Goal: Transaction & Acquisition: Purchase product/service

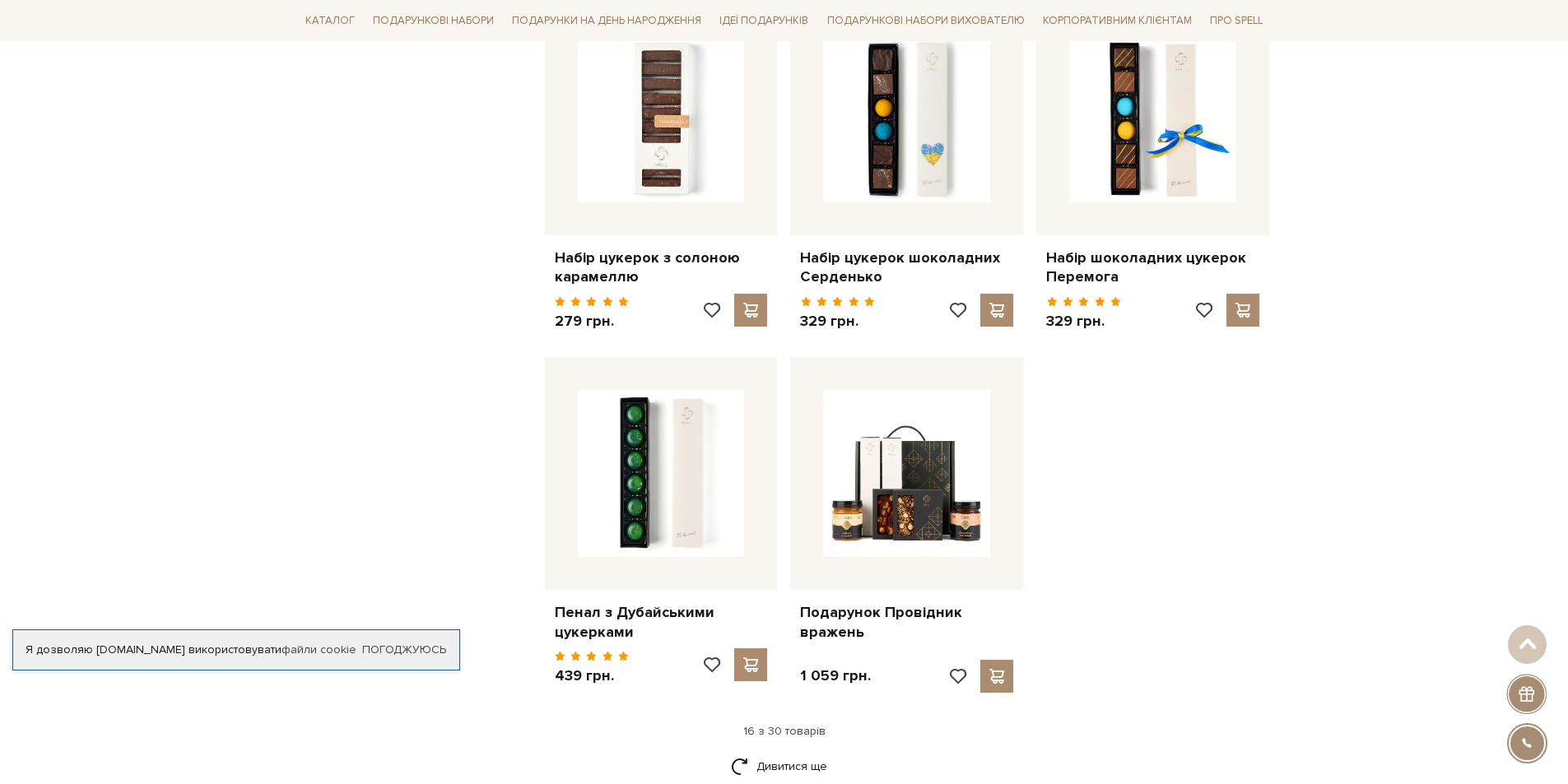
scroll to position [1648, 0]
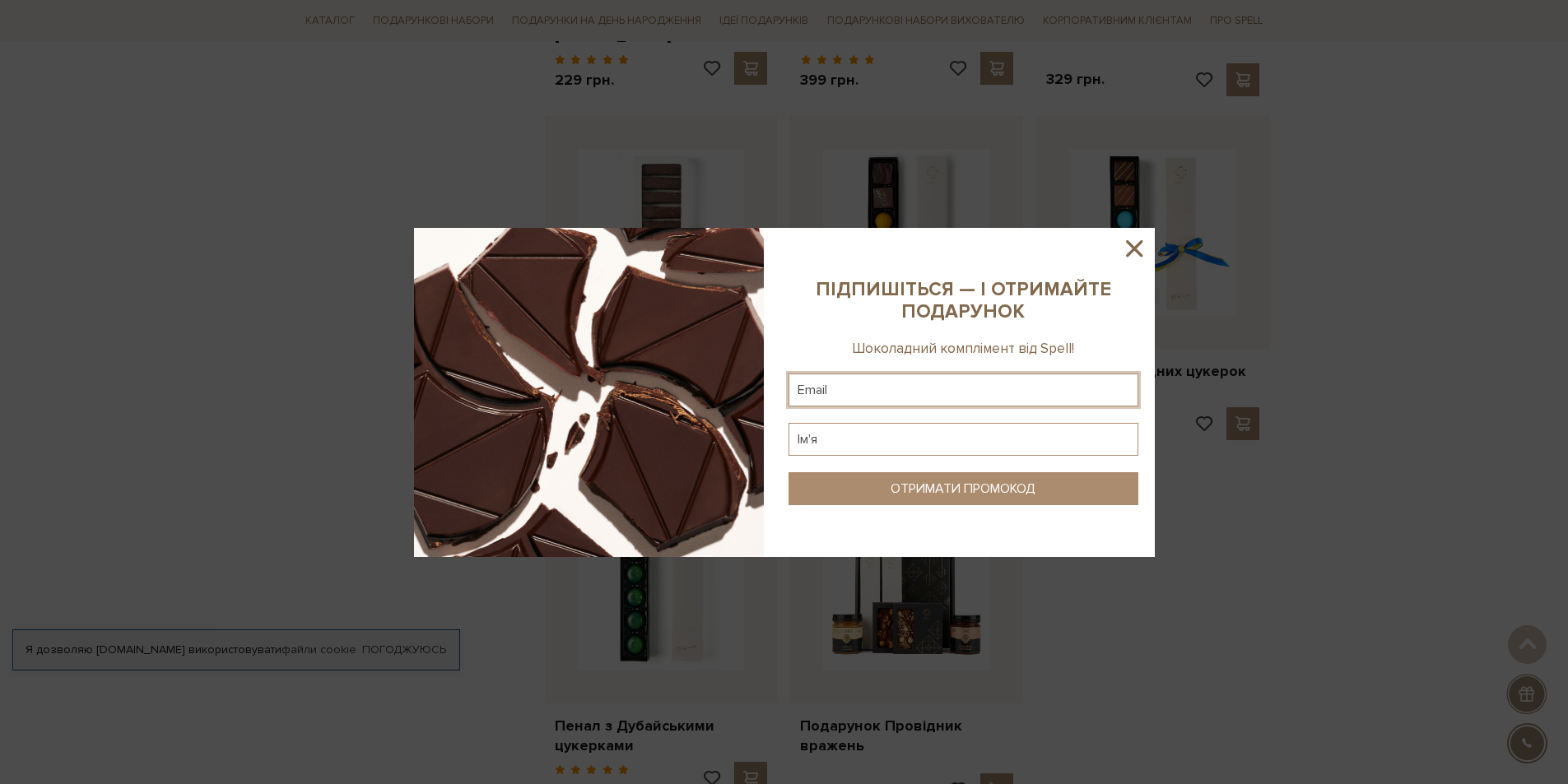
click at [938, 398] on input "text" at bounding box center [963, 391] width 350 height 33
type input "jahn.sveningsson@outlook.com"
click at [936, 442] on input "text" at bounding box center [963, 440] width 350 height 33
type input "Jahn"
click at [965, 486] on div "ОТРИМАТИ ПРОМОКОД" at bounding box center [963, 489] width 145 height 15
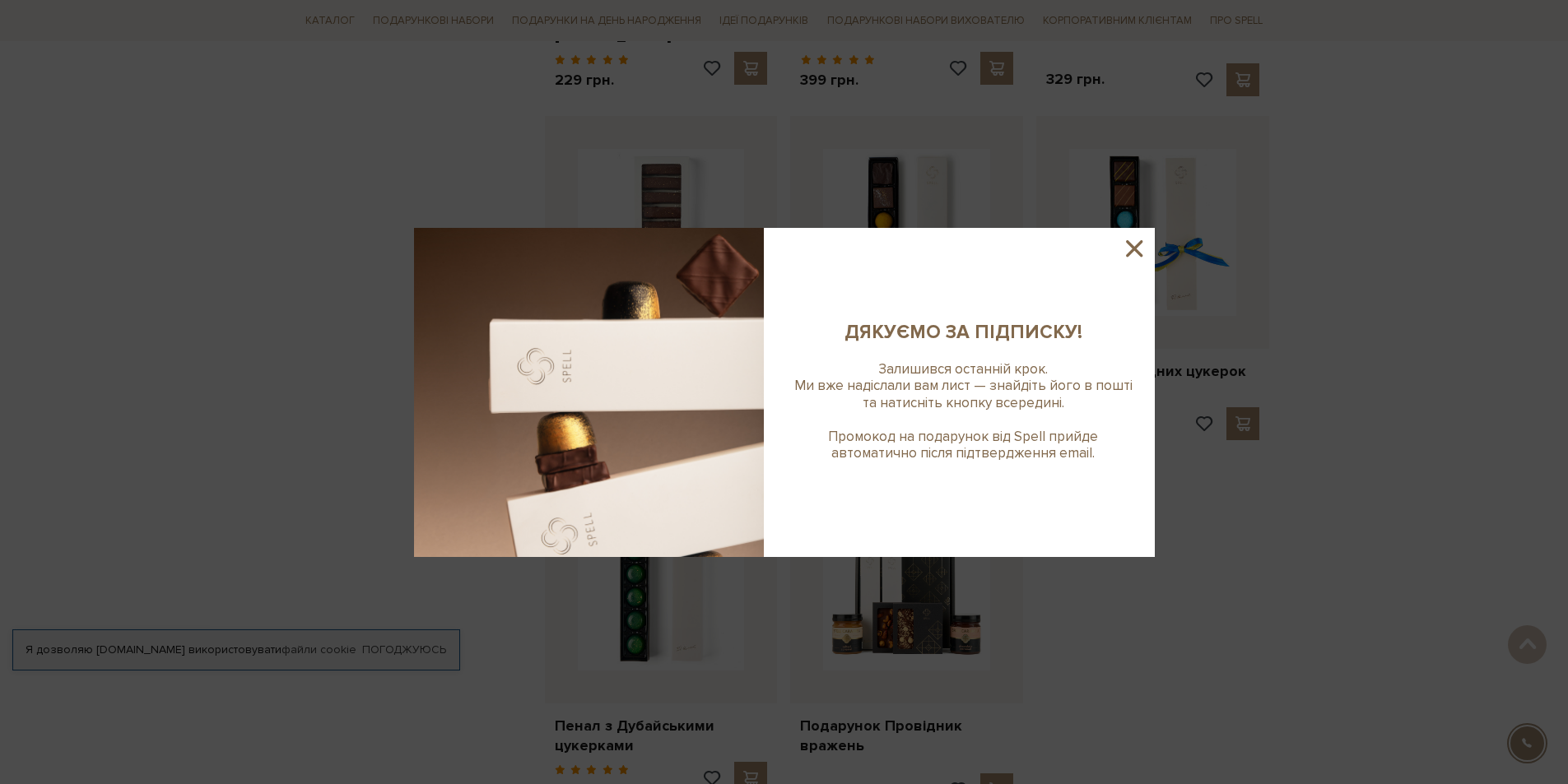
click at [1140, 253] on icon at bounding box center [1134, 248] width 16 height 16
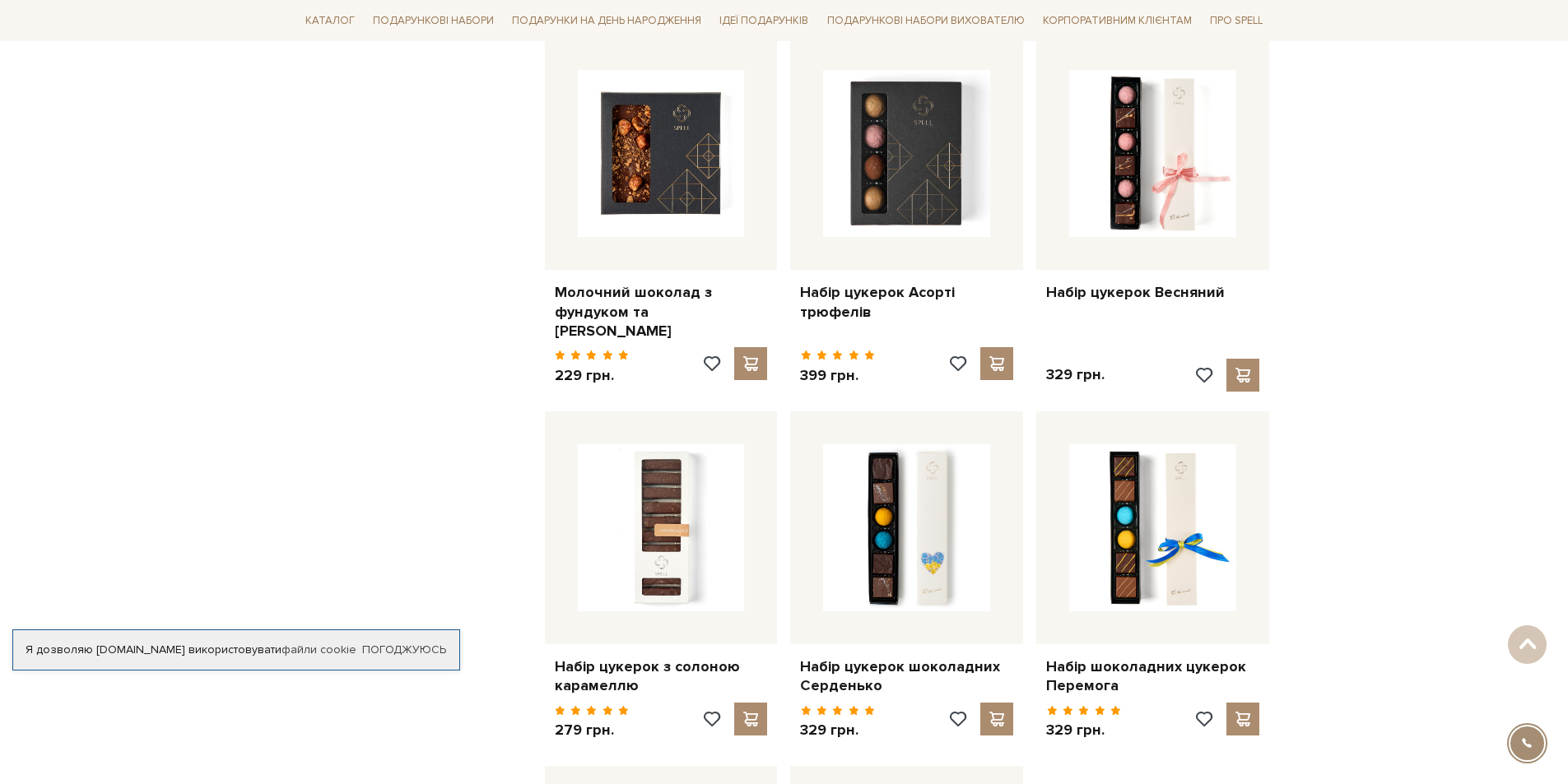
scroll to position [0, 0]
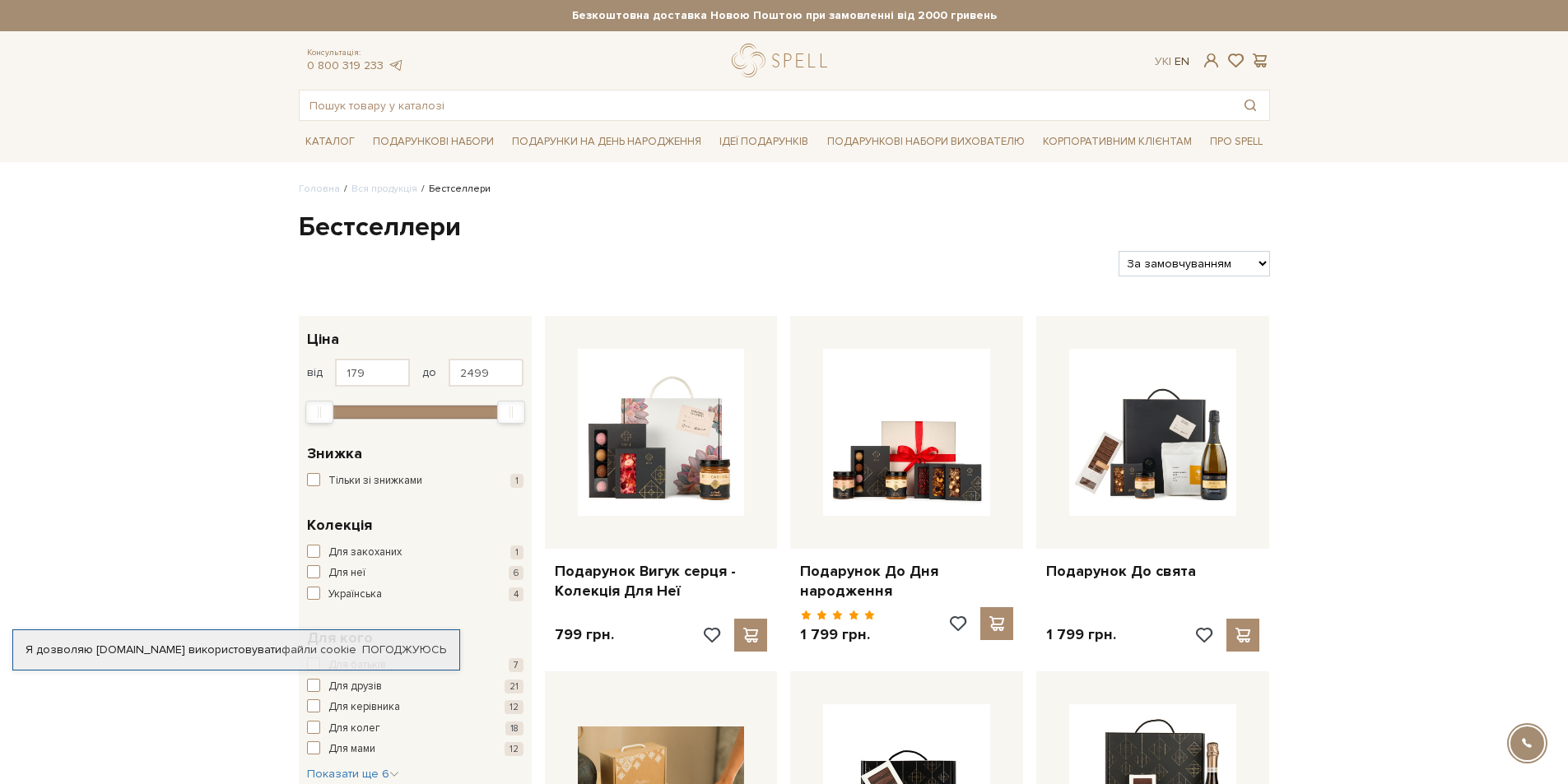
click at [1176, 64] on link "En" at bounding box center [1181, 61] width 14 height 14
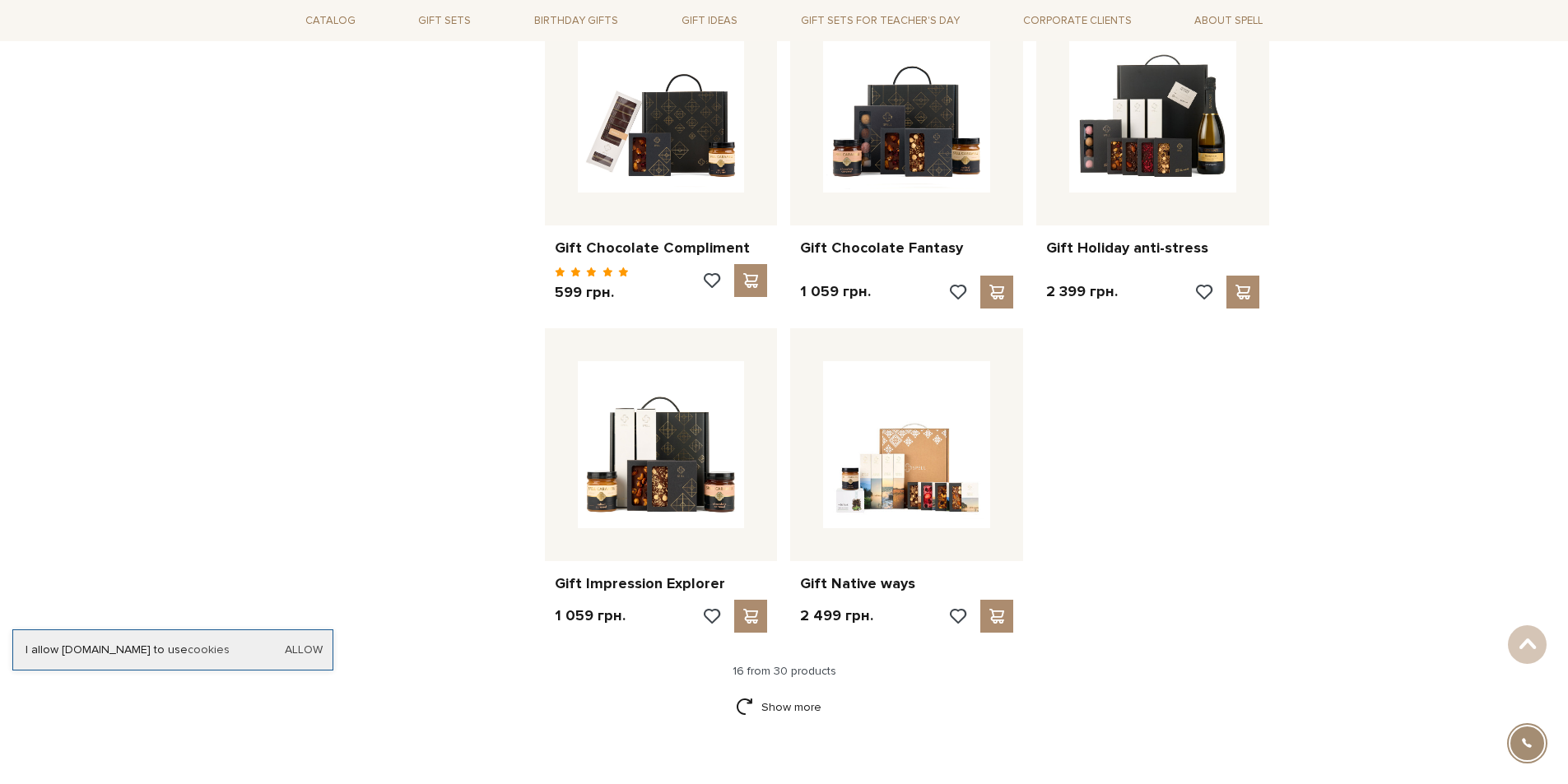
scroll to position [1924, 0]
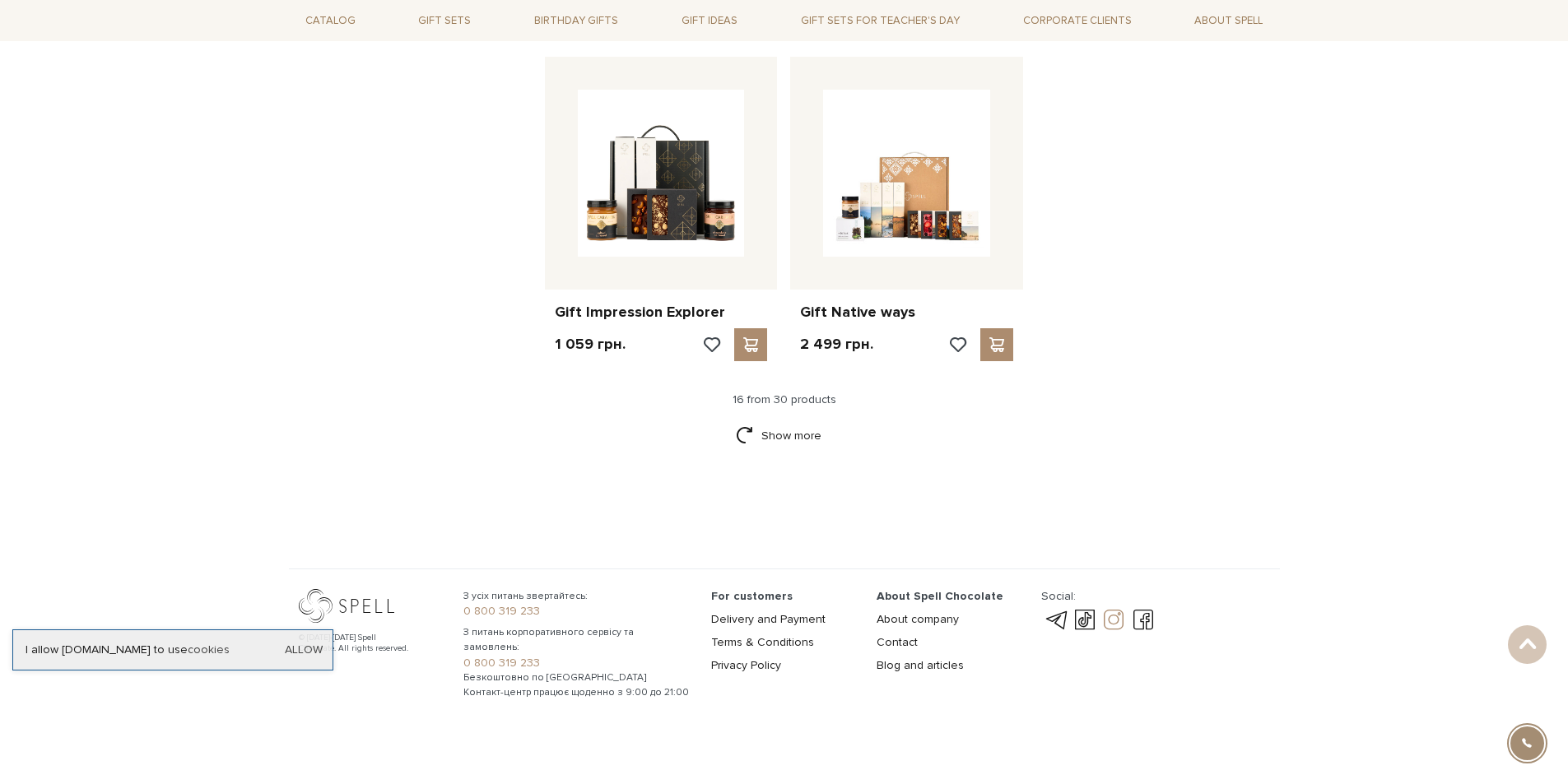
click at [1111, 616] on link at bounding box center [1113, 620] width 28 height 19
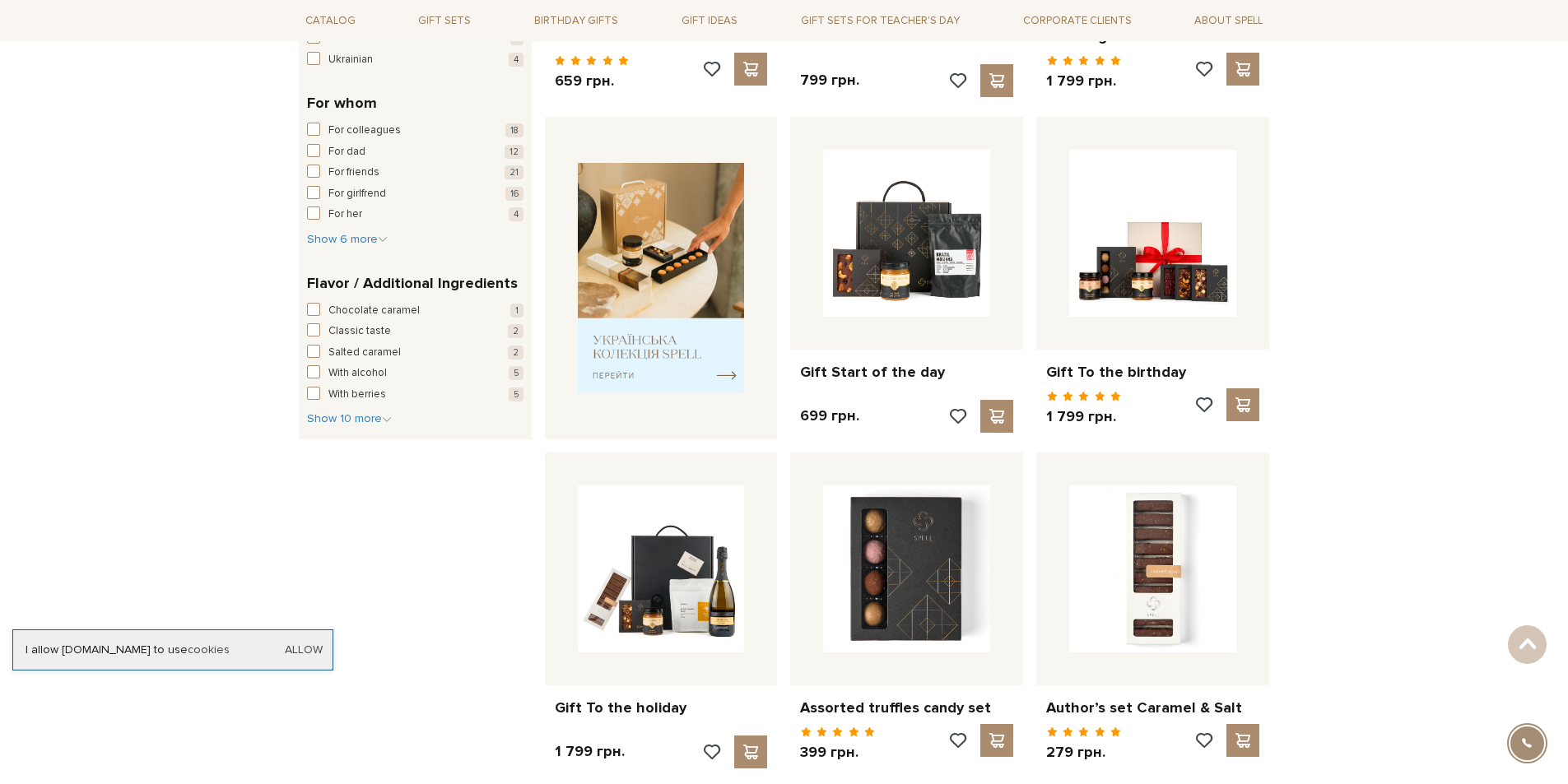
scroll to position [0, 0]
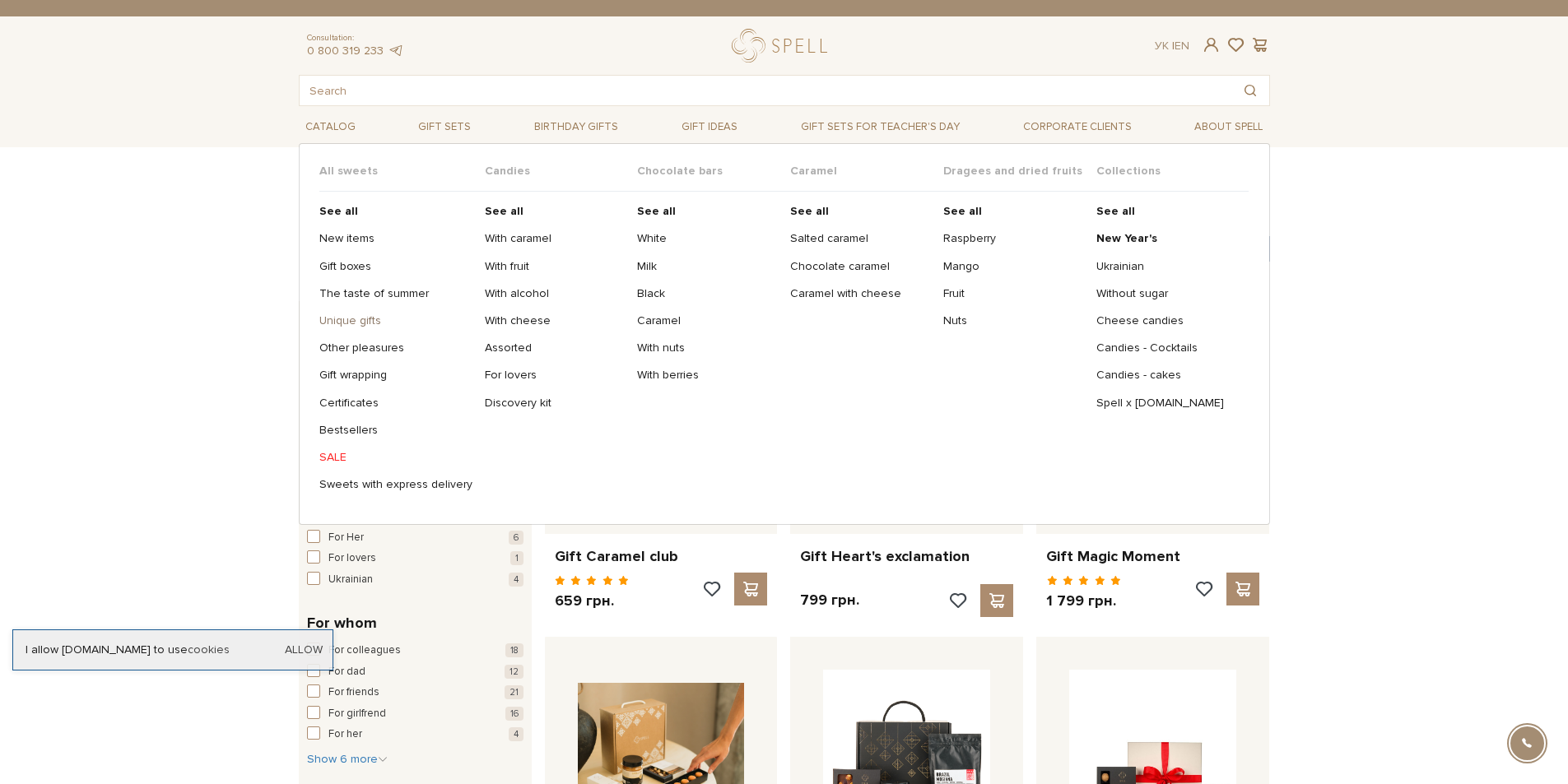
click at [363, 323] on link "Unique gifts" at bounding box center [395, 320] width 153 height 14
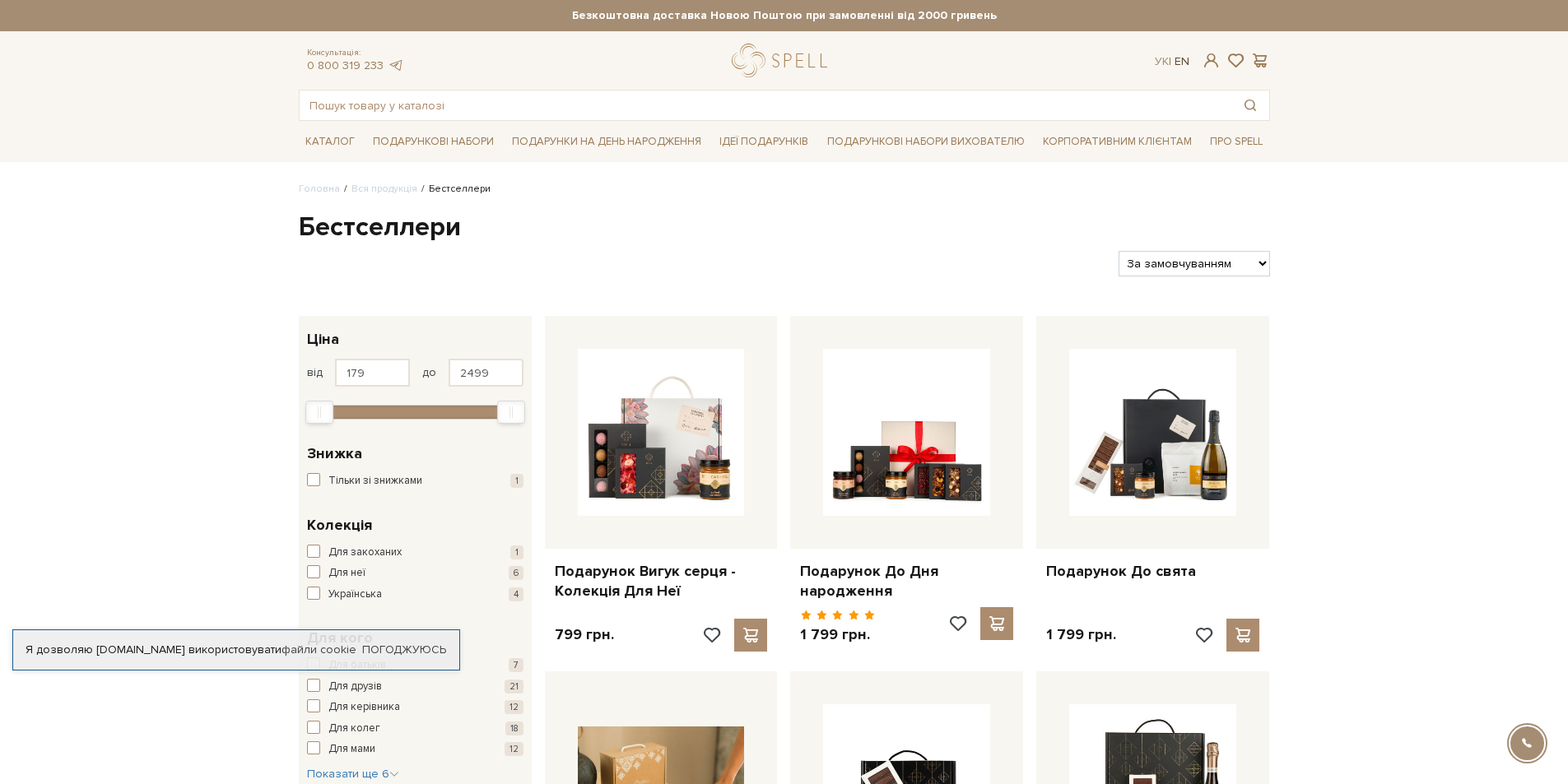
click at [1183, 60] on link "En" at bounding box center [1181, 61] width 14 height 14
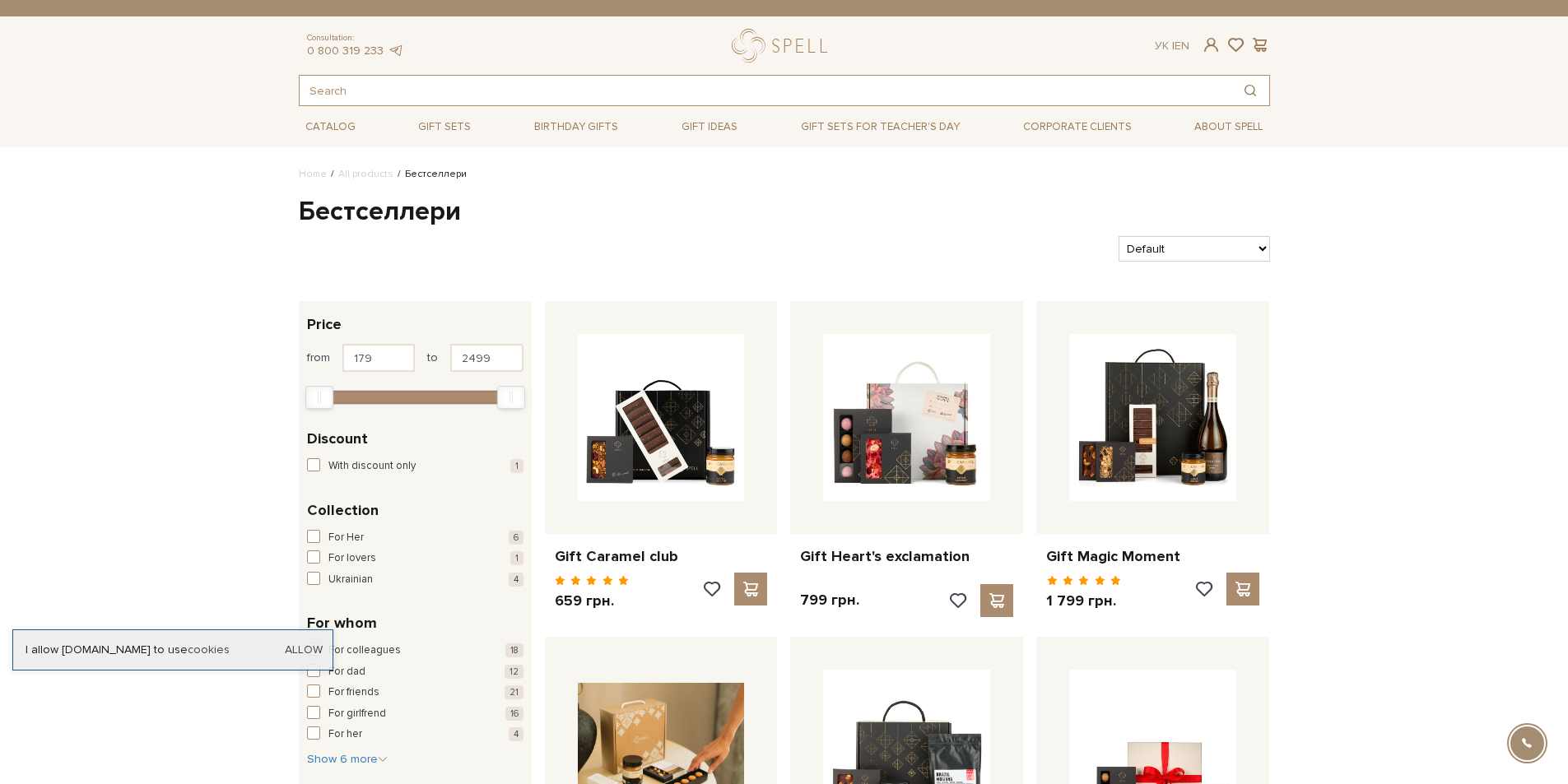
click at [557, 82] on input "text" at bounding box center [766, 91] width 932 height 30
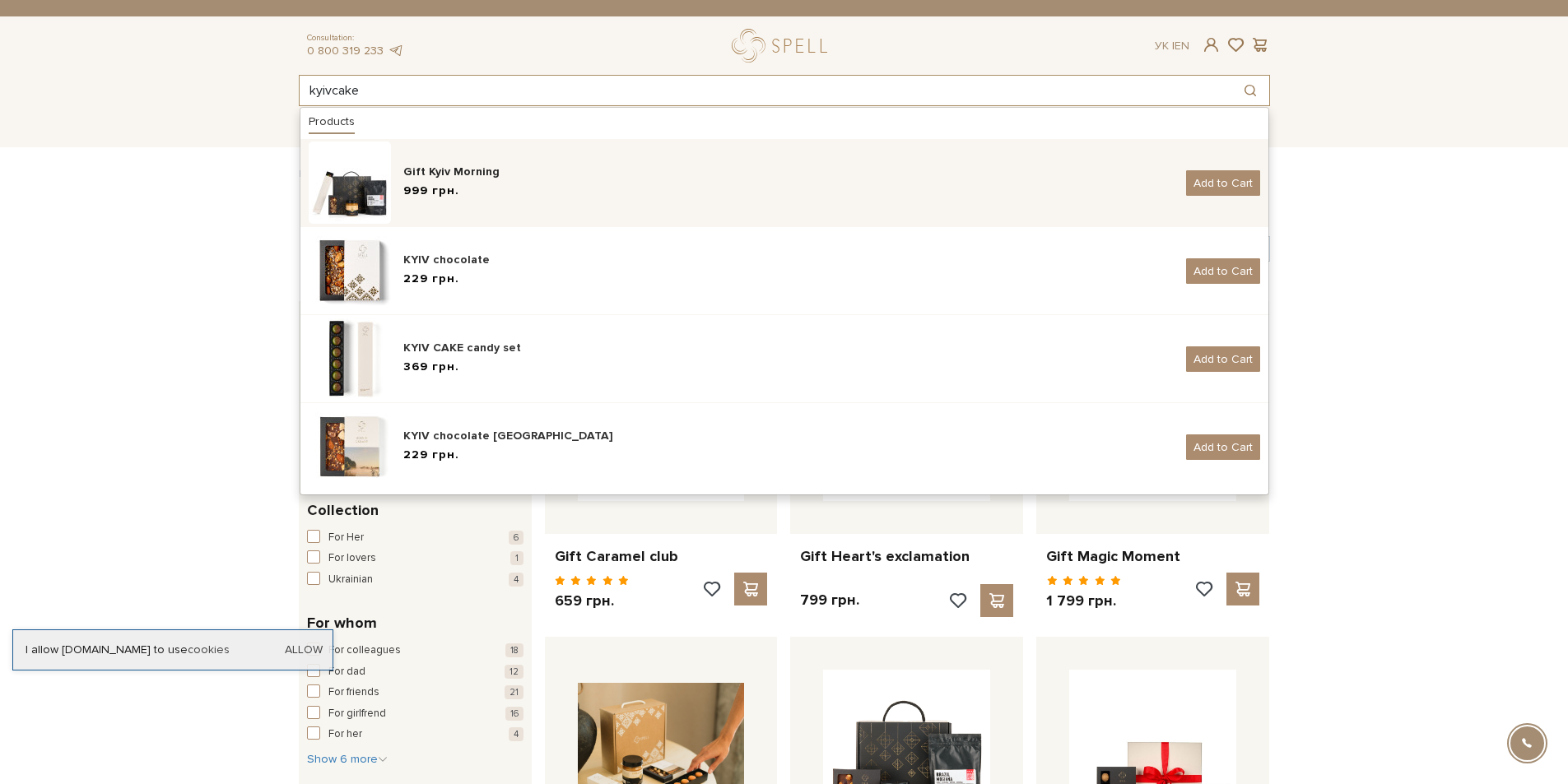
type input "kyivcake"
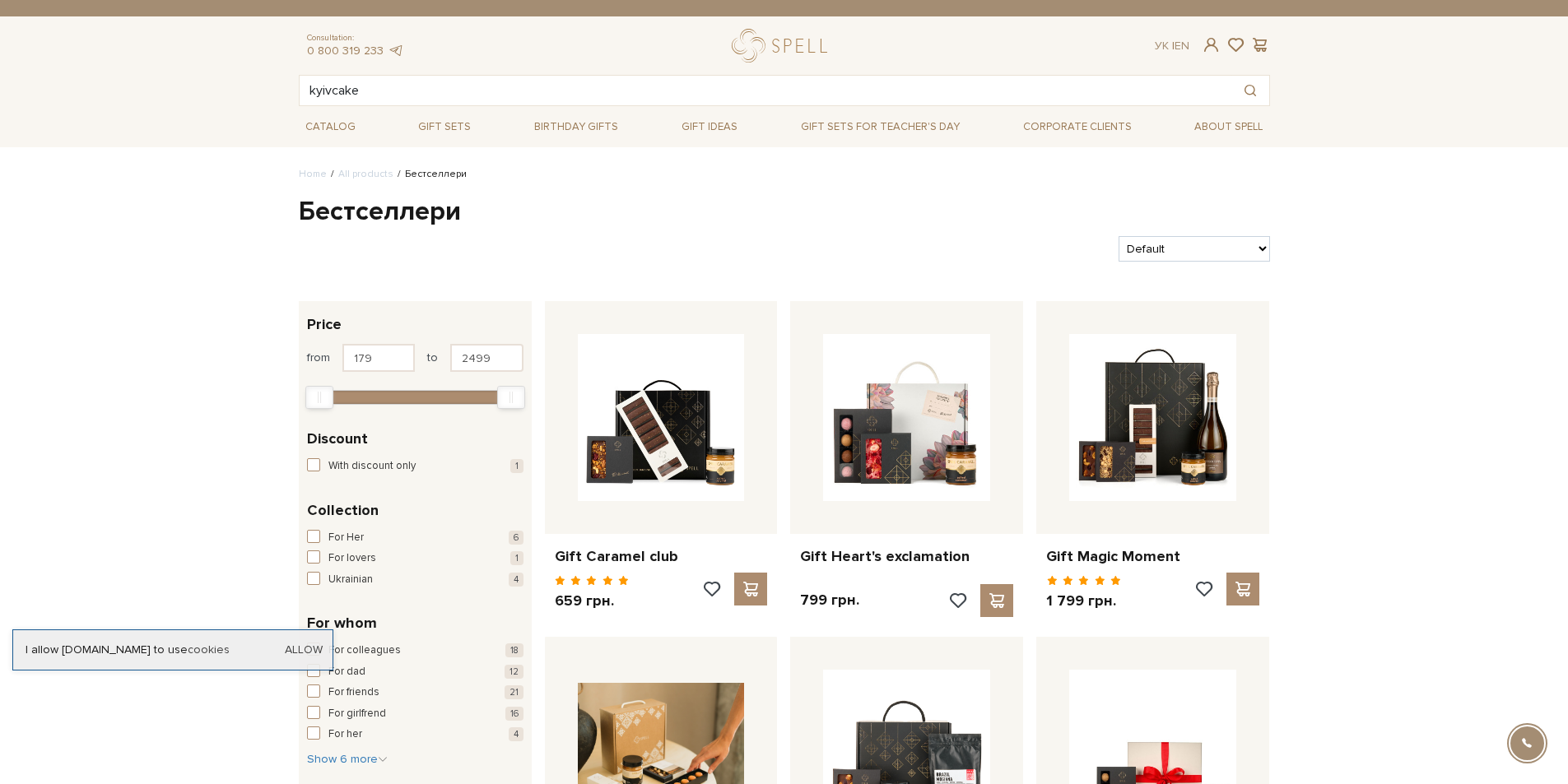
drag, startPoint x: 439, startPoint y: 186, endPoint x: 1347, endPoint y: 290, distance: 913.9
click at [372, 95] on input "kyivcake" at bounding box center [766, 91] width 932 height 30
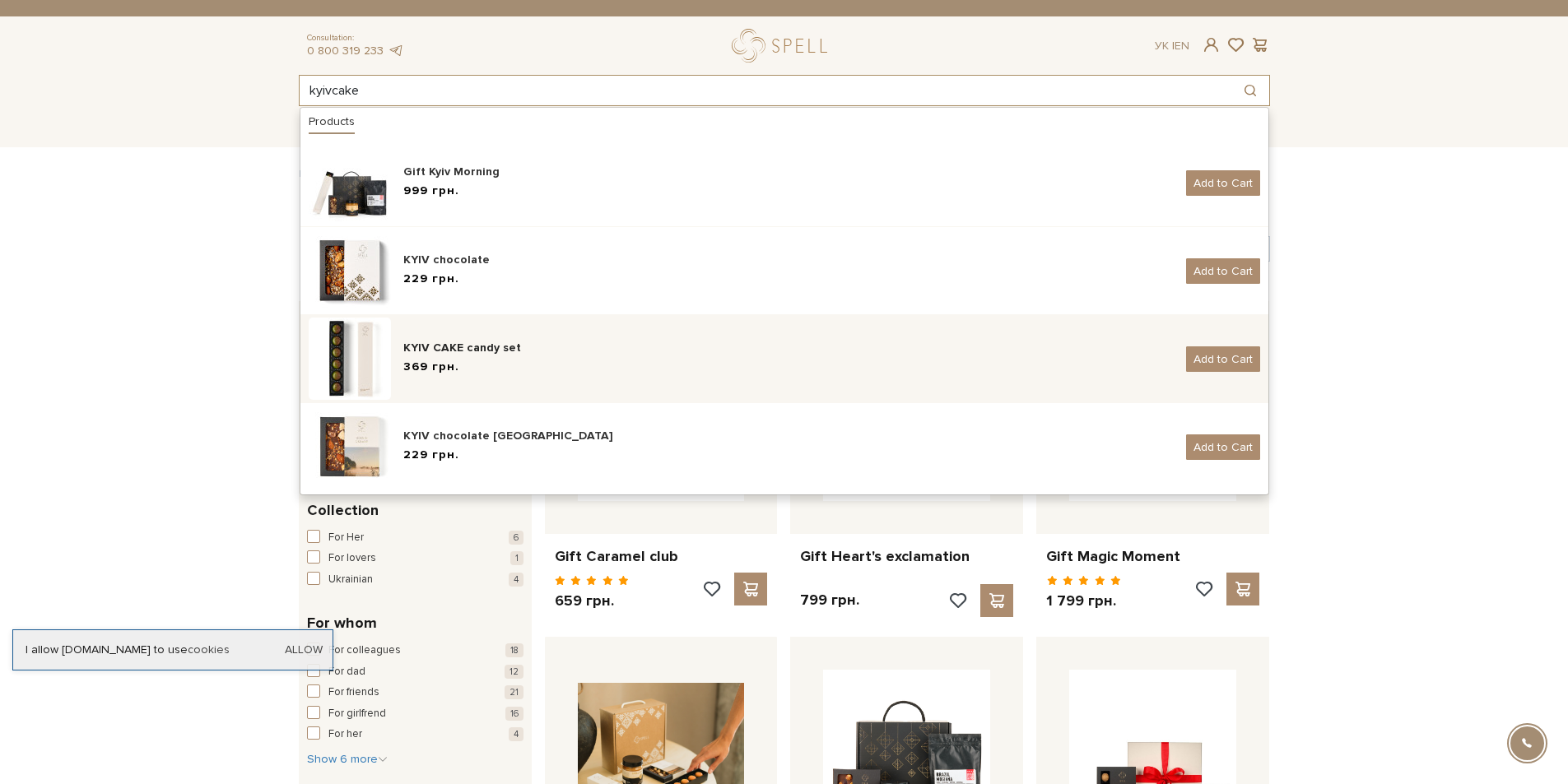
click at [430, 336] on div "KYIV CAKE candy set 369 грн. Add to Cart" at bounding box center [784, 358] width 952 height 82
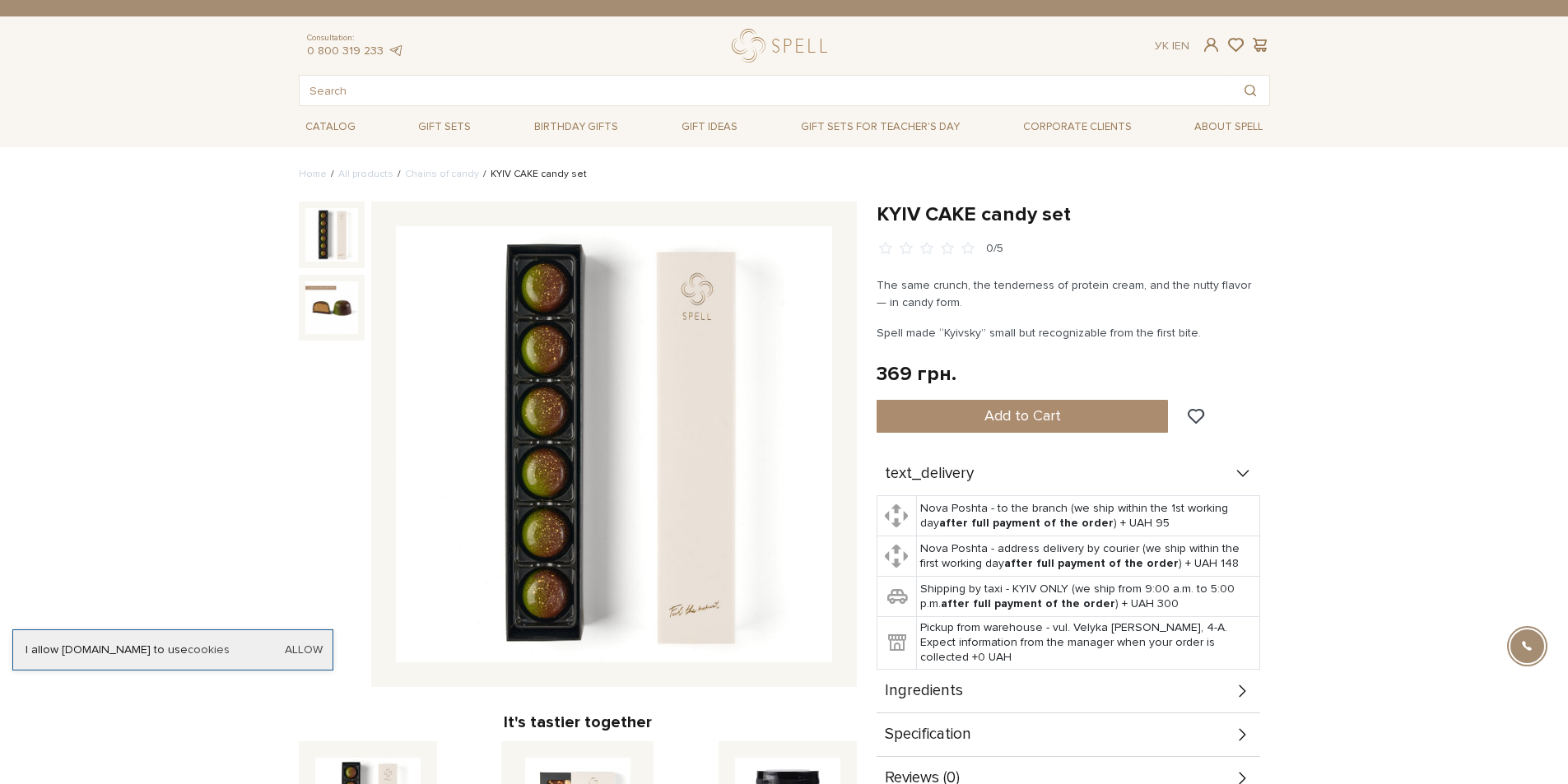
click at [543, 482] on img at bounding box center [614, 445] width 436 height 436
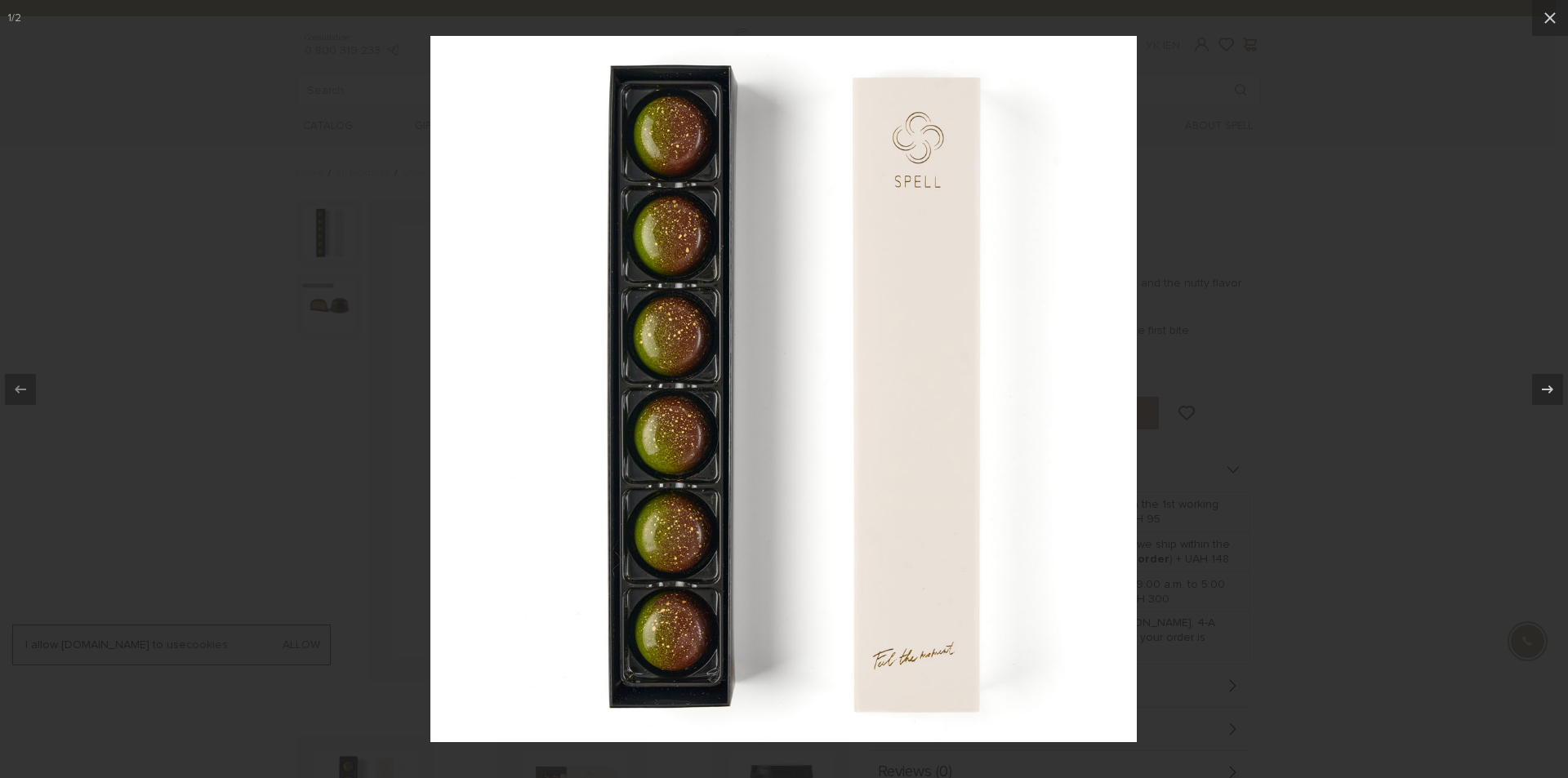
click at [1382, 391] on div at bounding box center [784, 389] width 1568 height 778
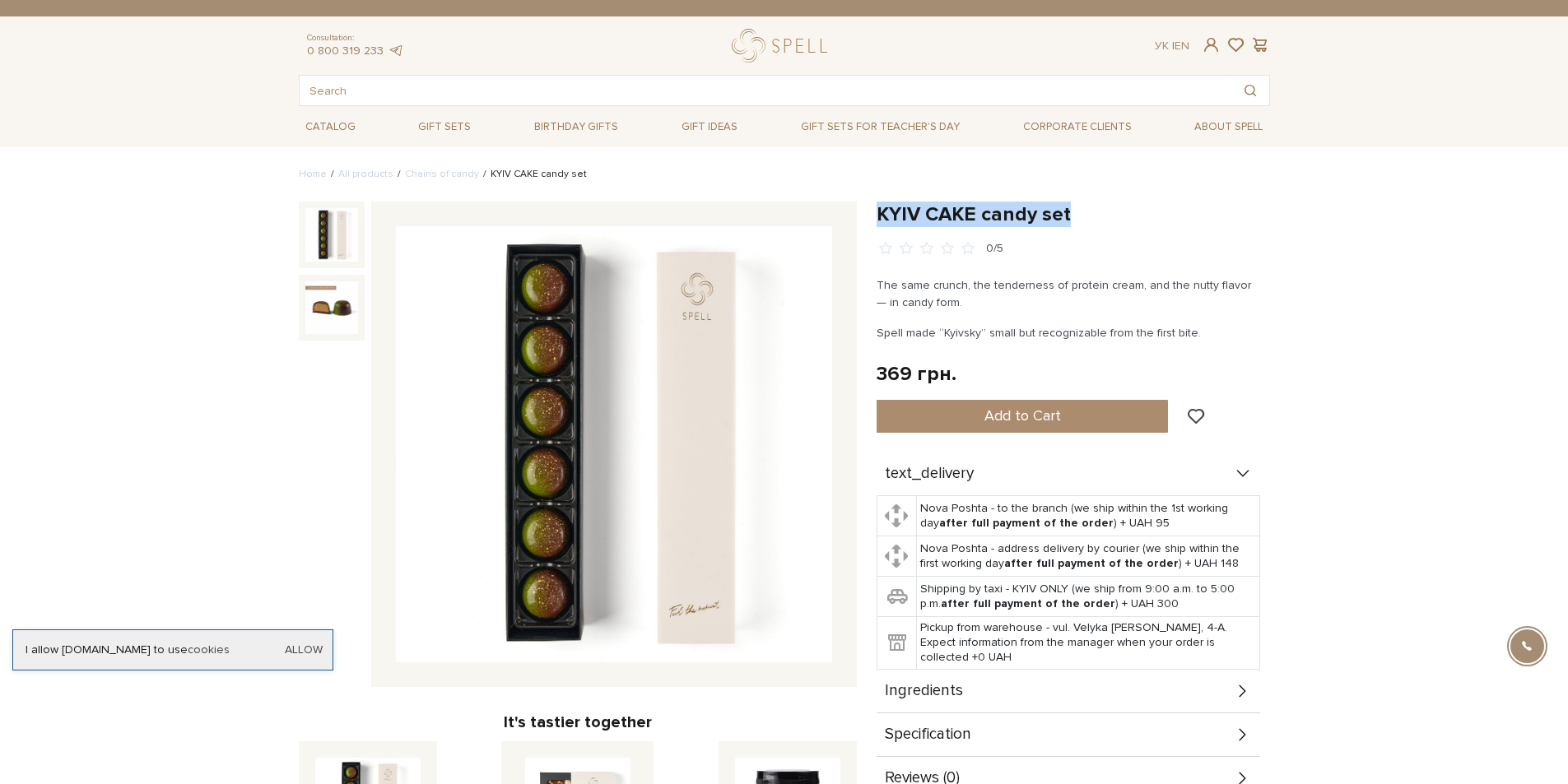
drag, startPoint x: 1094, startPoint y: 212, endPoint x: 878, endPoint y: 210, distance: 216.0
click at [878, 210] on h1 "KYIV CAKE candy set" at bounding box center [1073, 214] width 393 height 25
copy h1 "KYIV CAKE candy set"
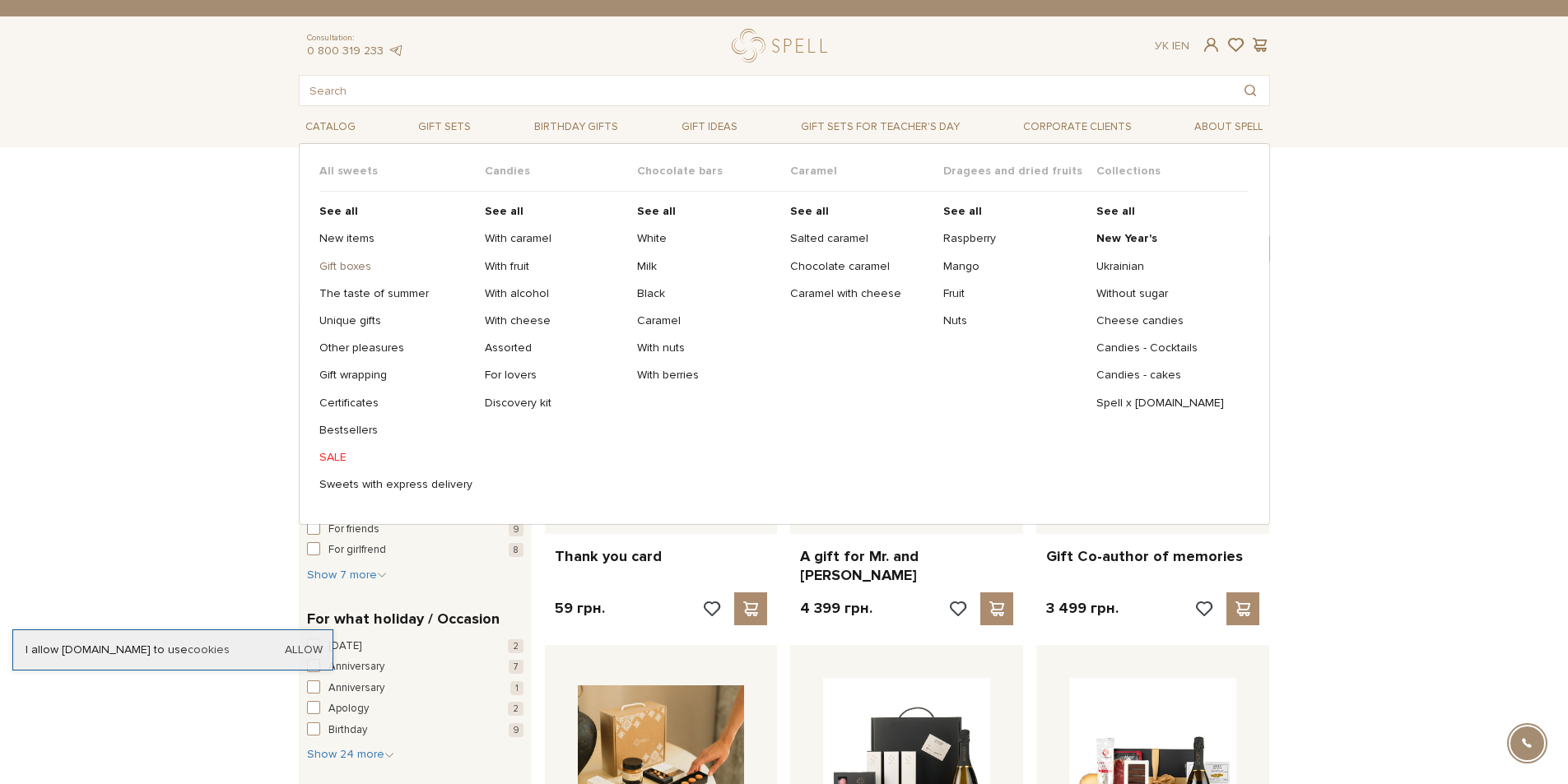
click at [354, 270] on link "Gift boxes" at bounding box center [395, 266] width 153 height 14
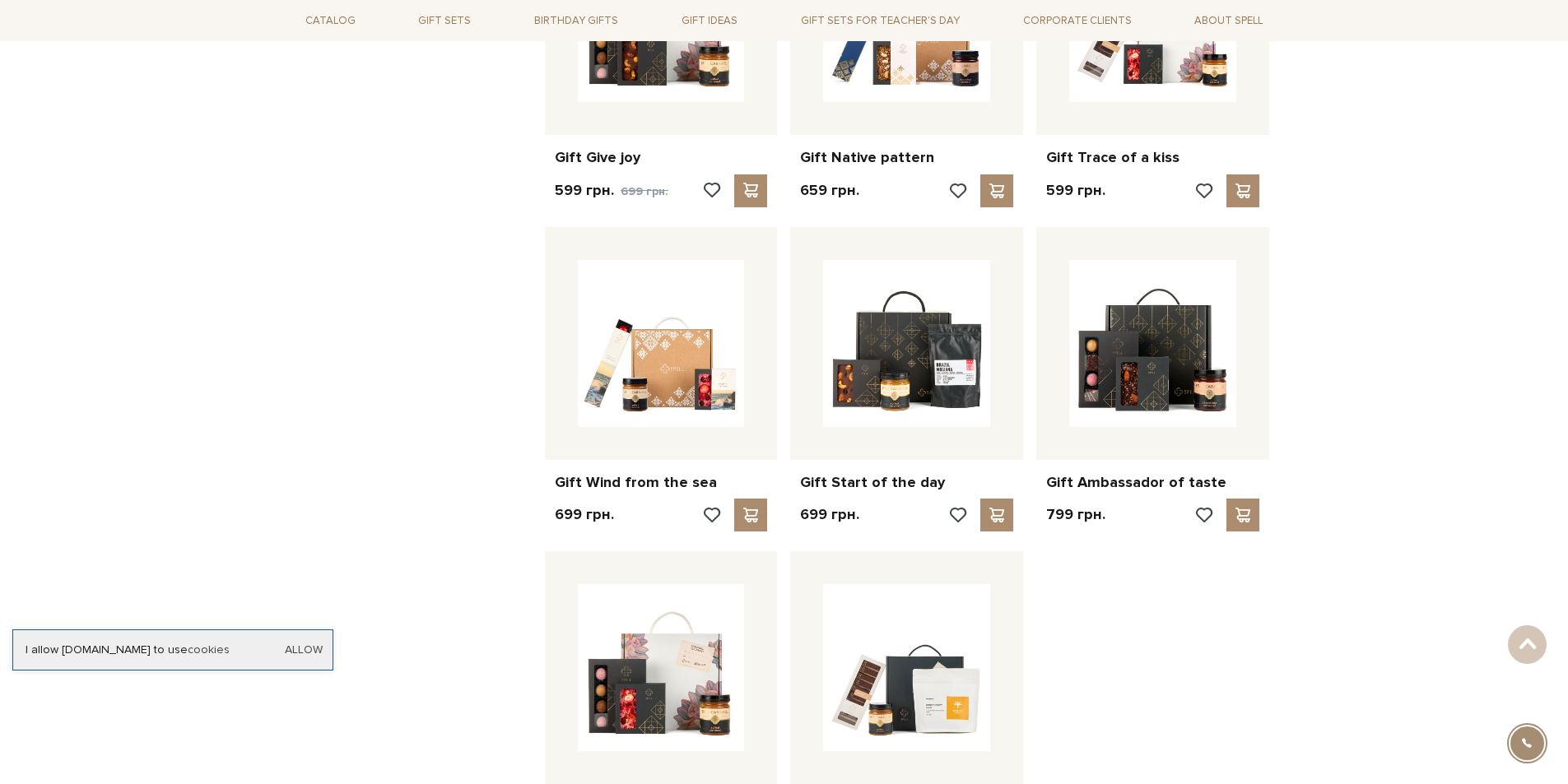
scroll to position [1634, 0]
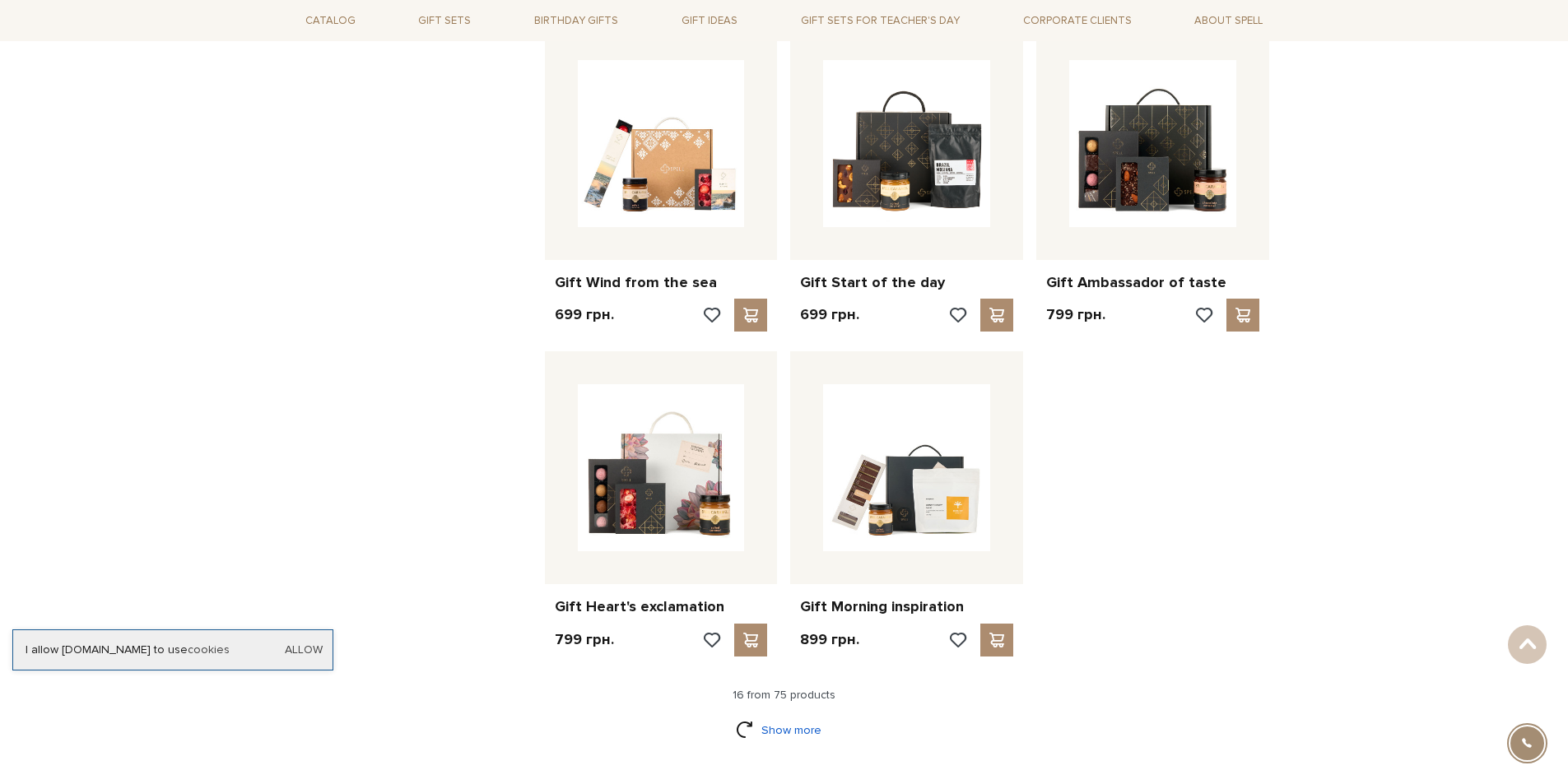
click at [787, 730] on link "Show more" at bounding box center [784, 731] width 96 height 29
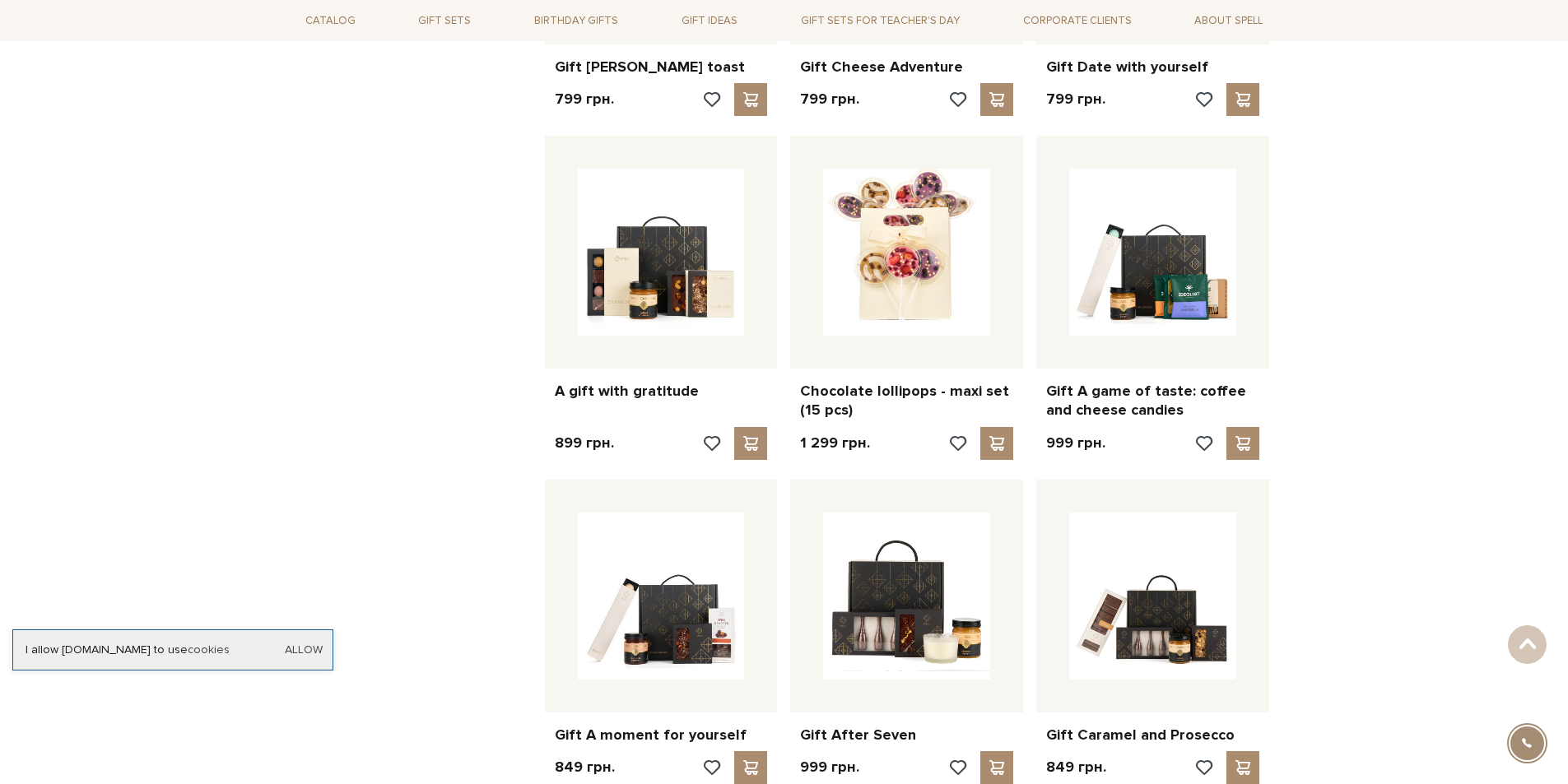
scroll to position [3398, 0]
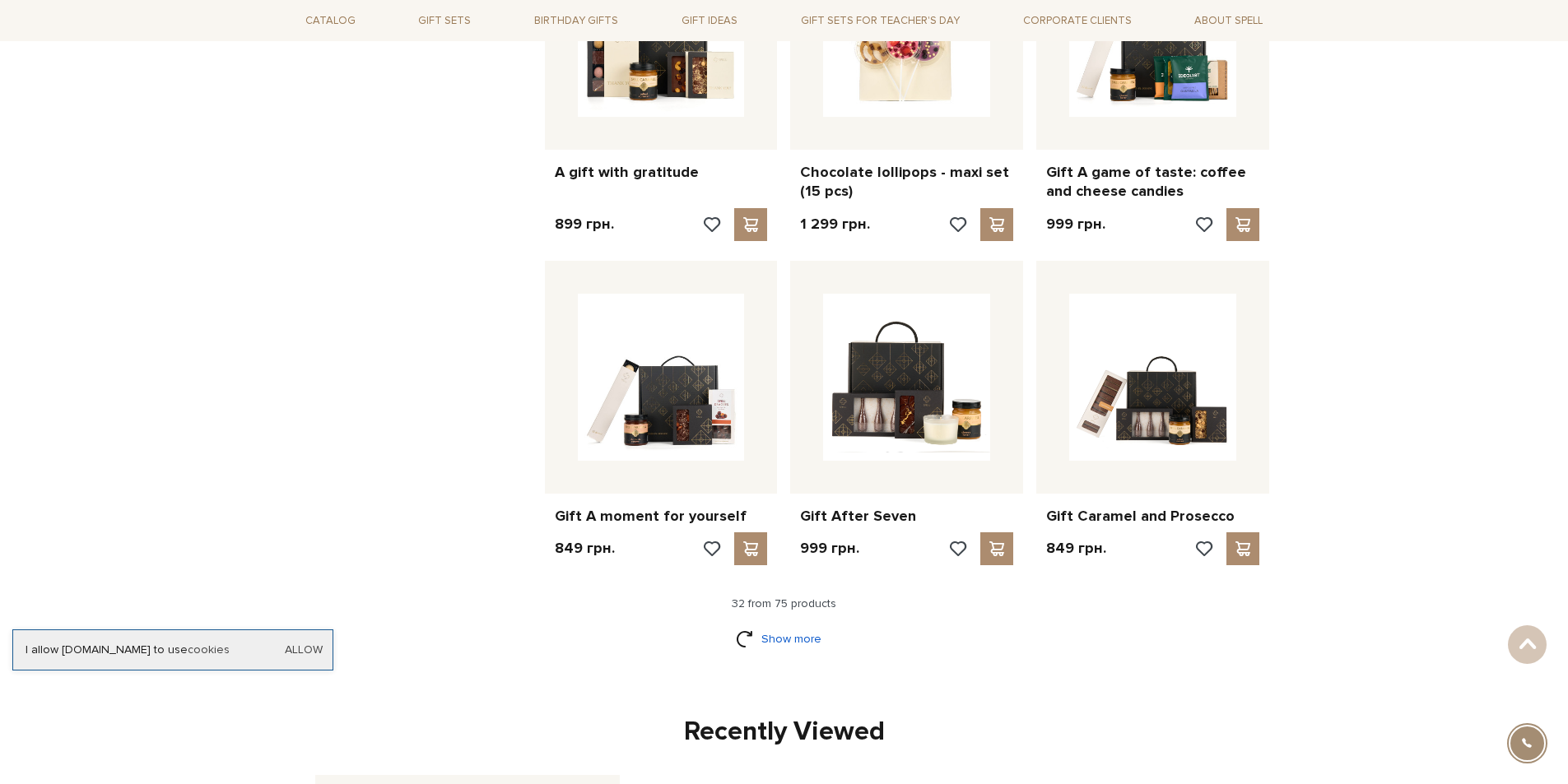
click at [794, 642] on link "Show more" at bounding box center [784, 639] width 96 height 29
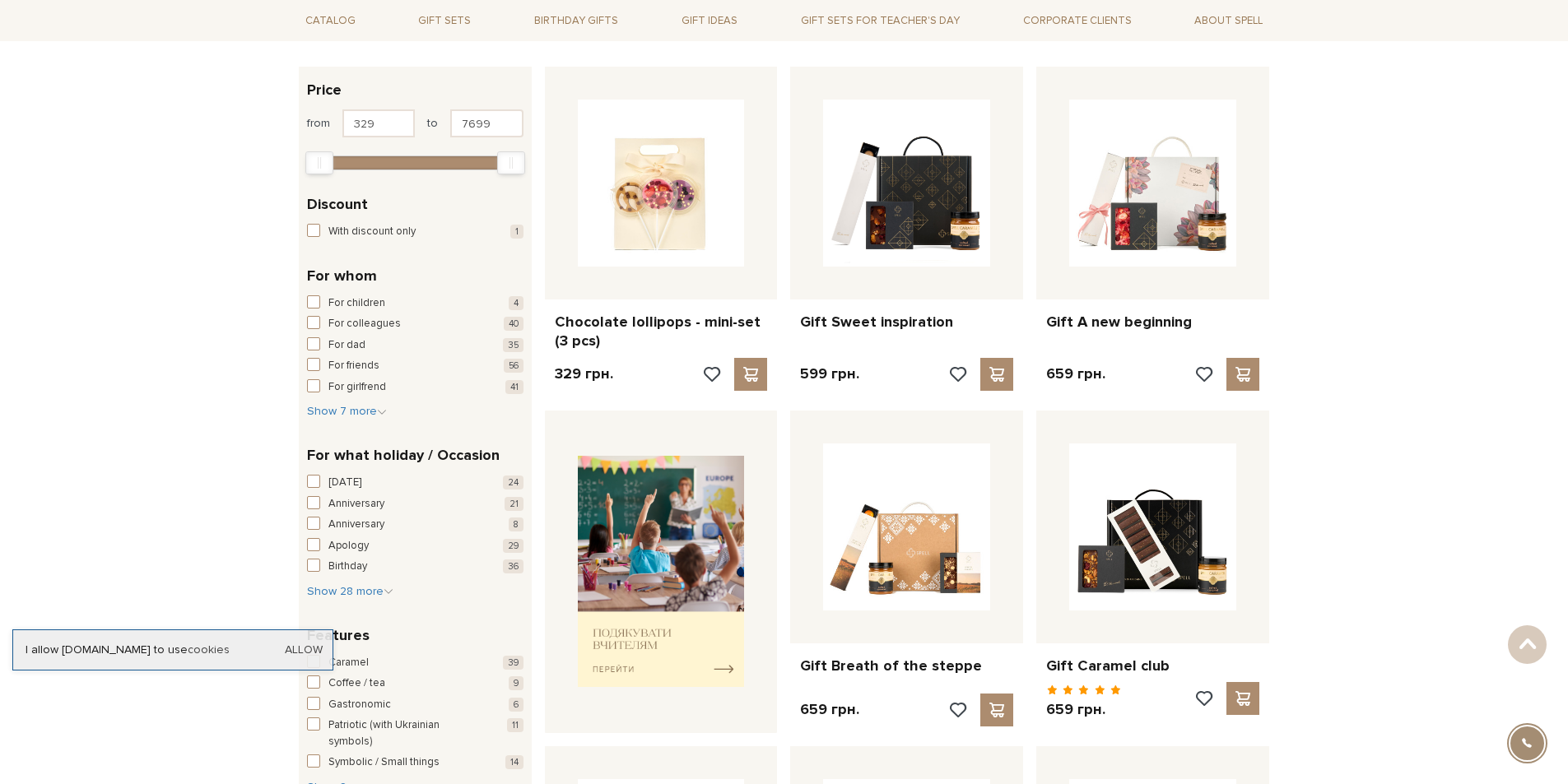
scroll to position [0, 0]
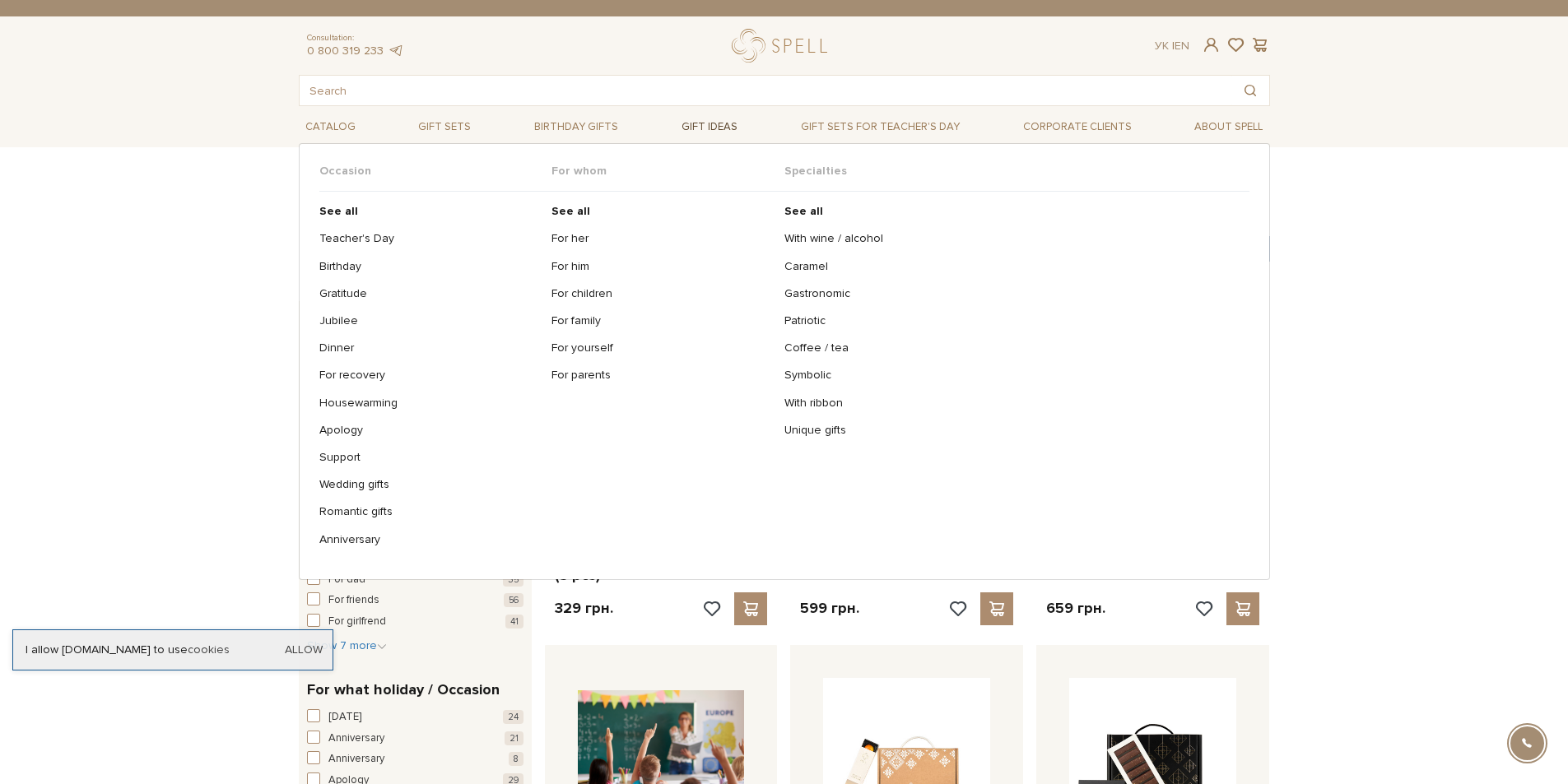
click at [727, 122] on link "Gift ideas" at bounding box center [710, 127] width 69 height 25
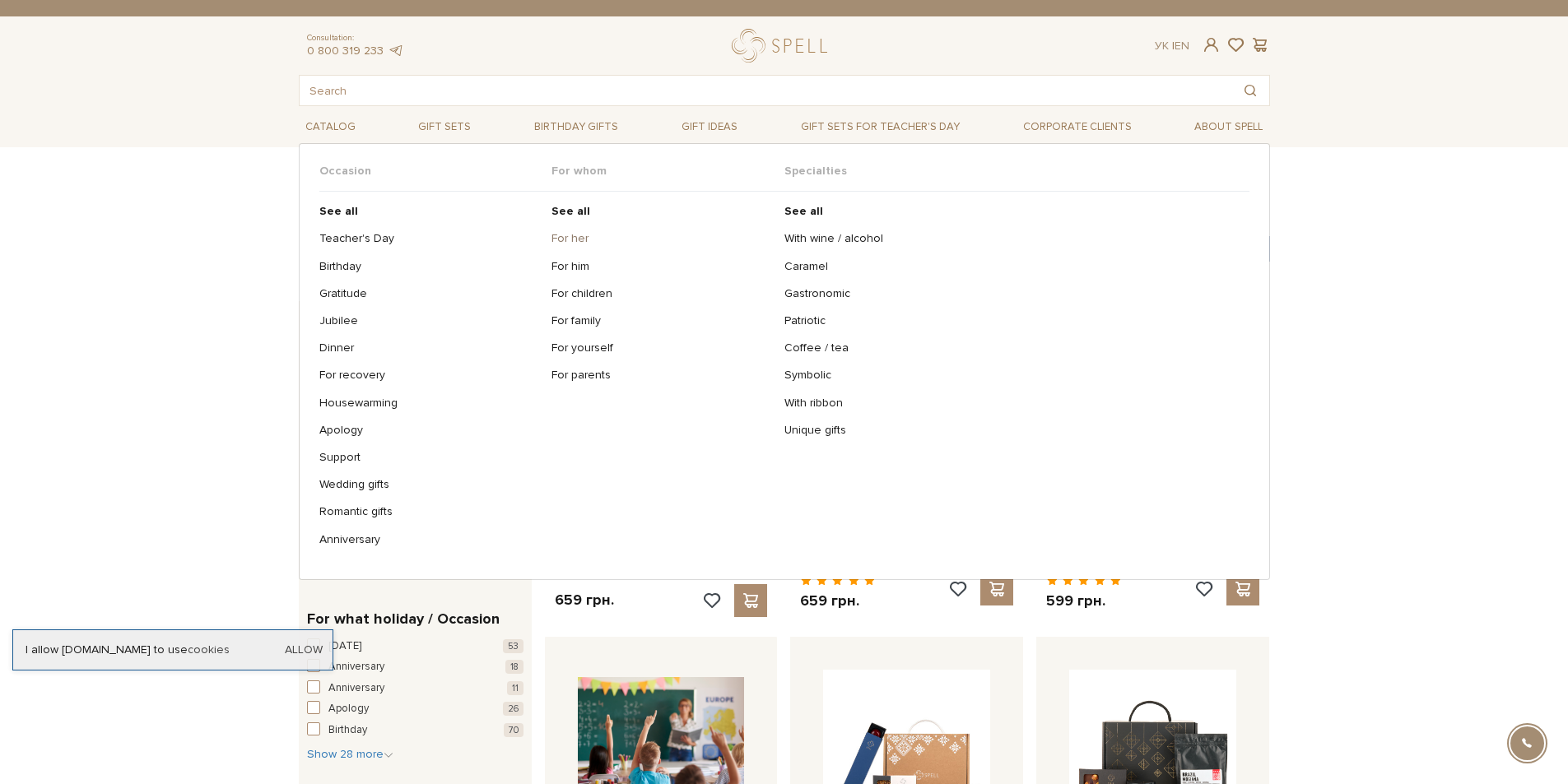
click at [567, 241] on link "For her" at bounding box center [662, 238] width 221 height 14
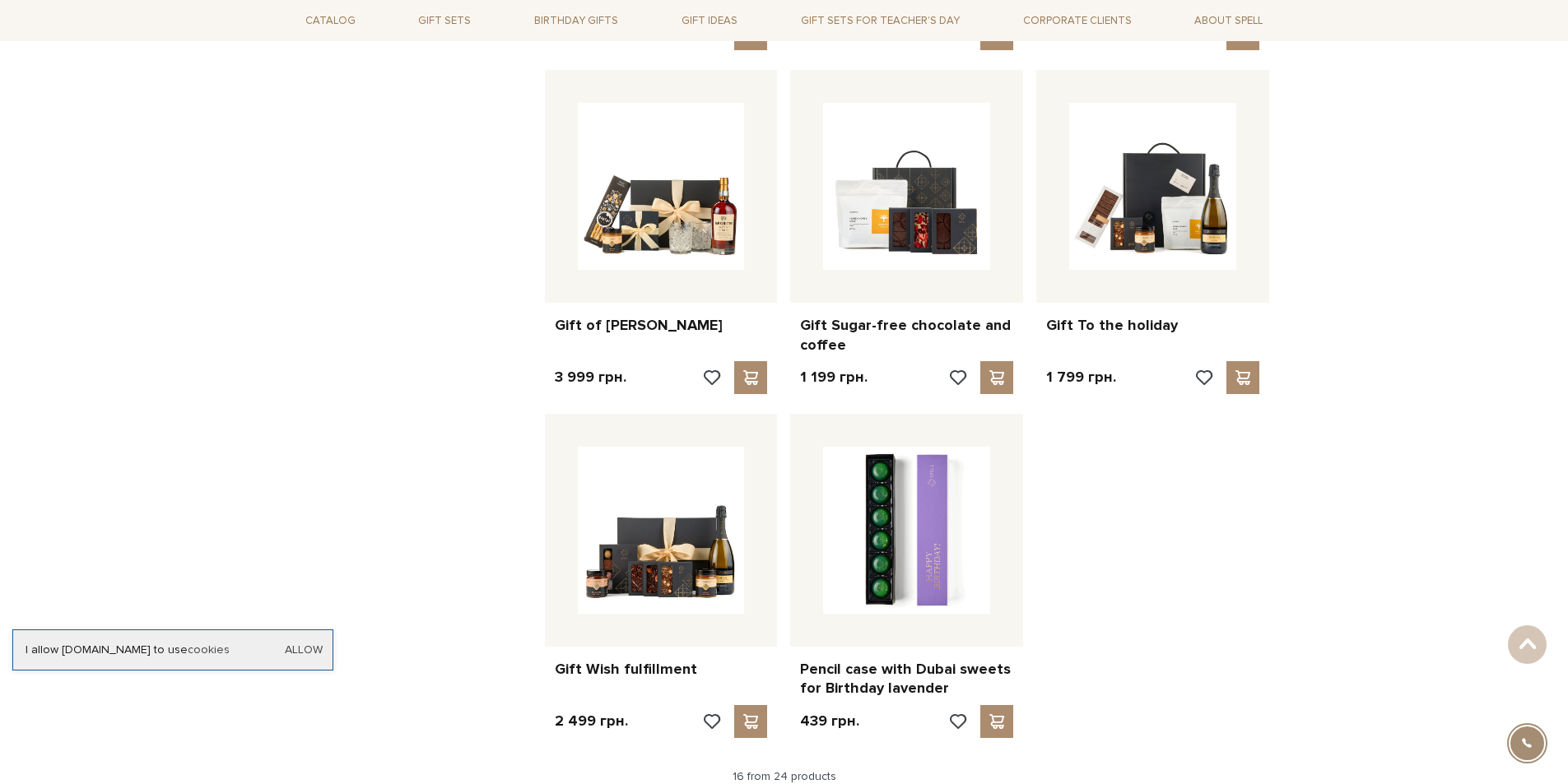
scroll to position [1667, 0]
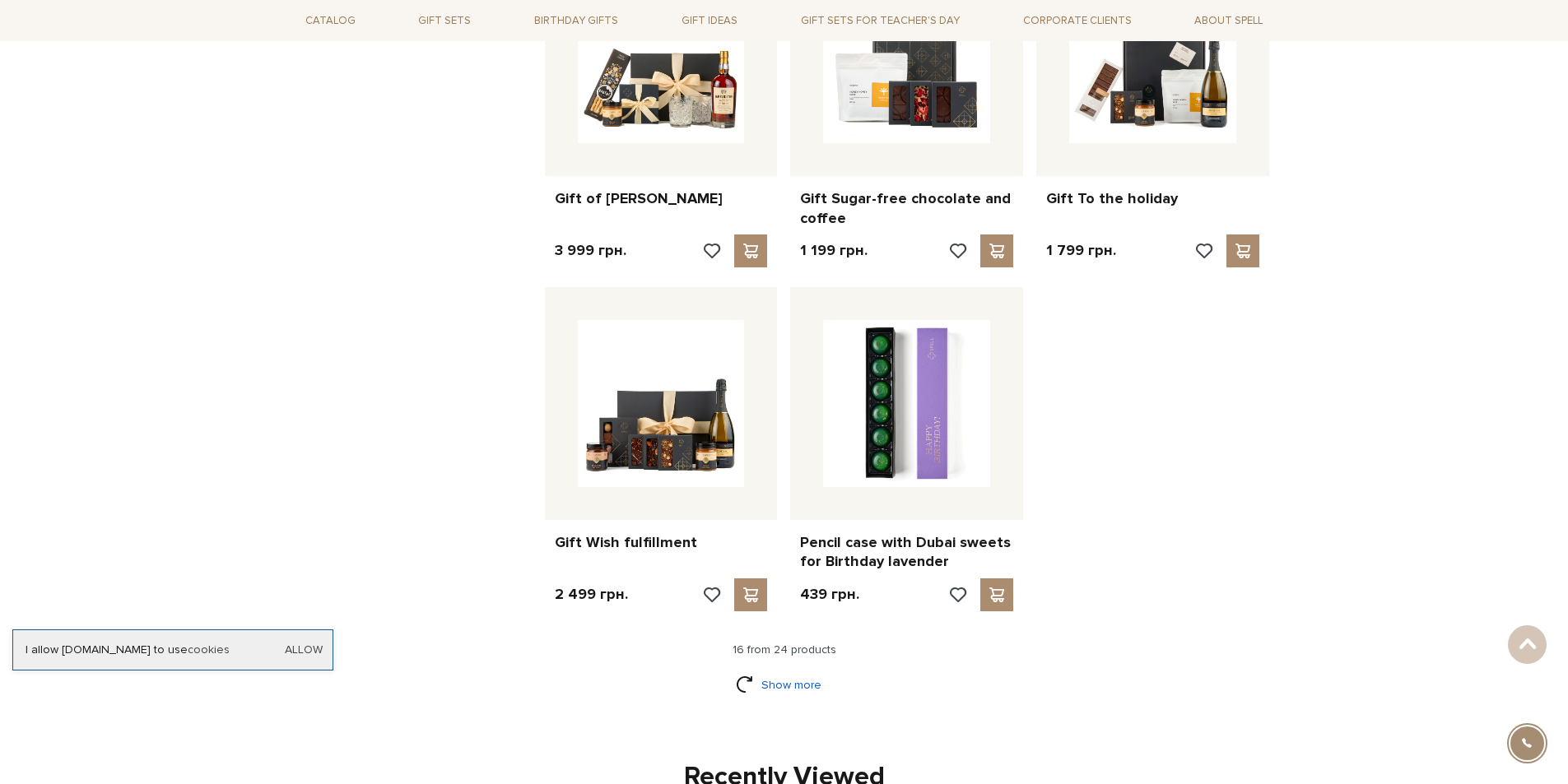
click at [789, 682] on link "Show more" at bounding box center [784, 686] width 96 height 29
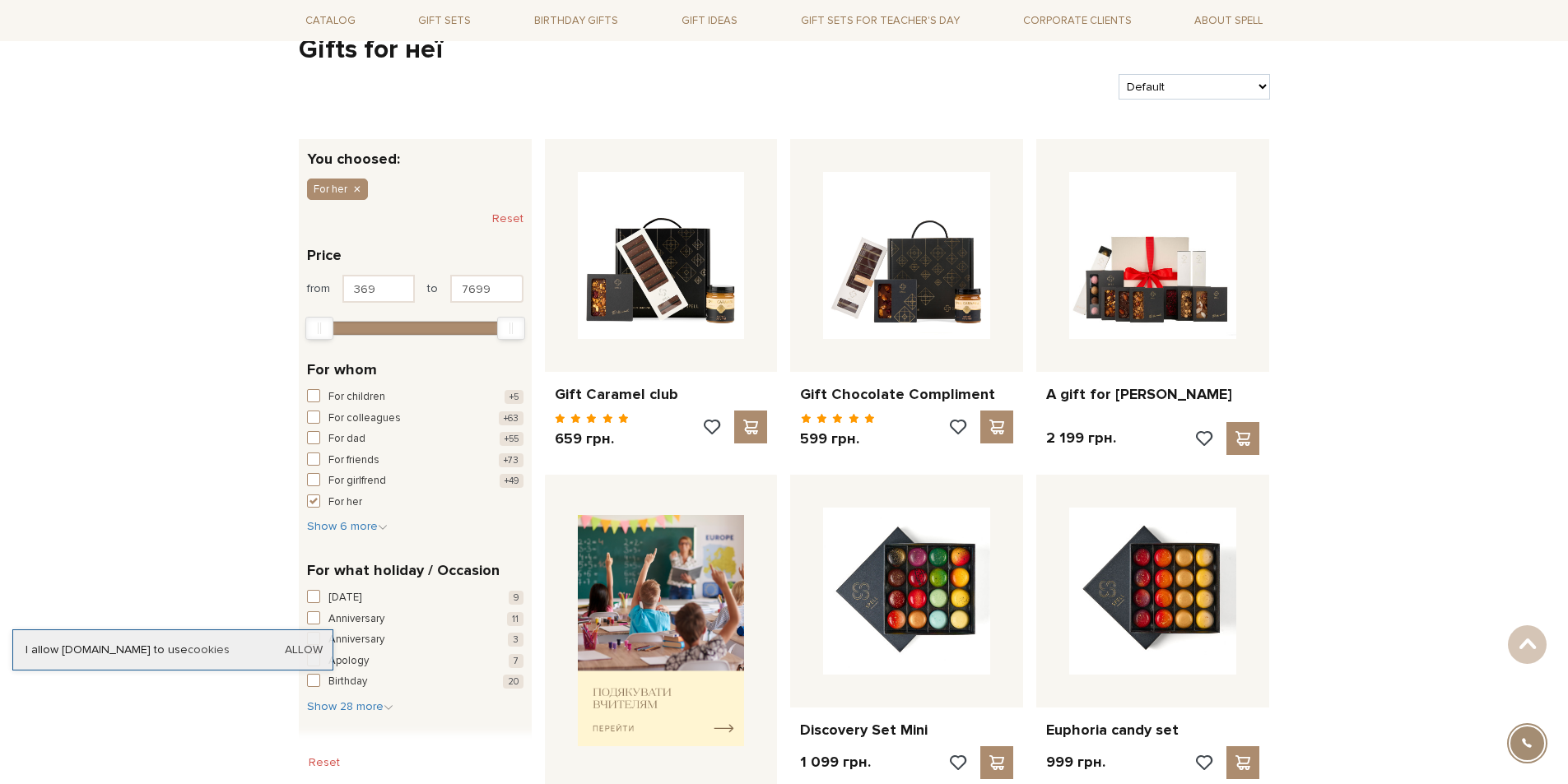
scroll to position [0, 0]
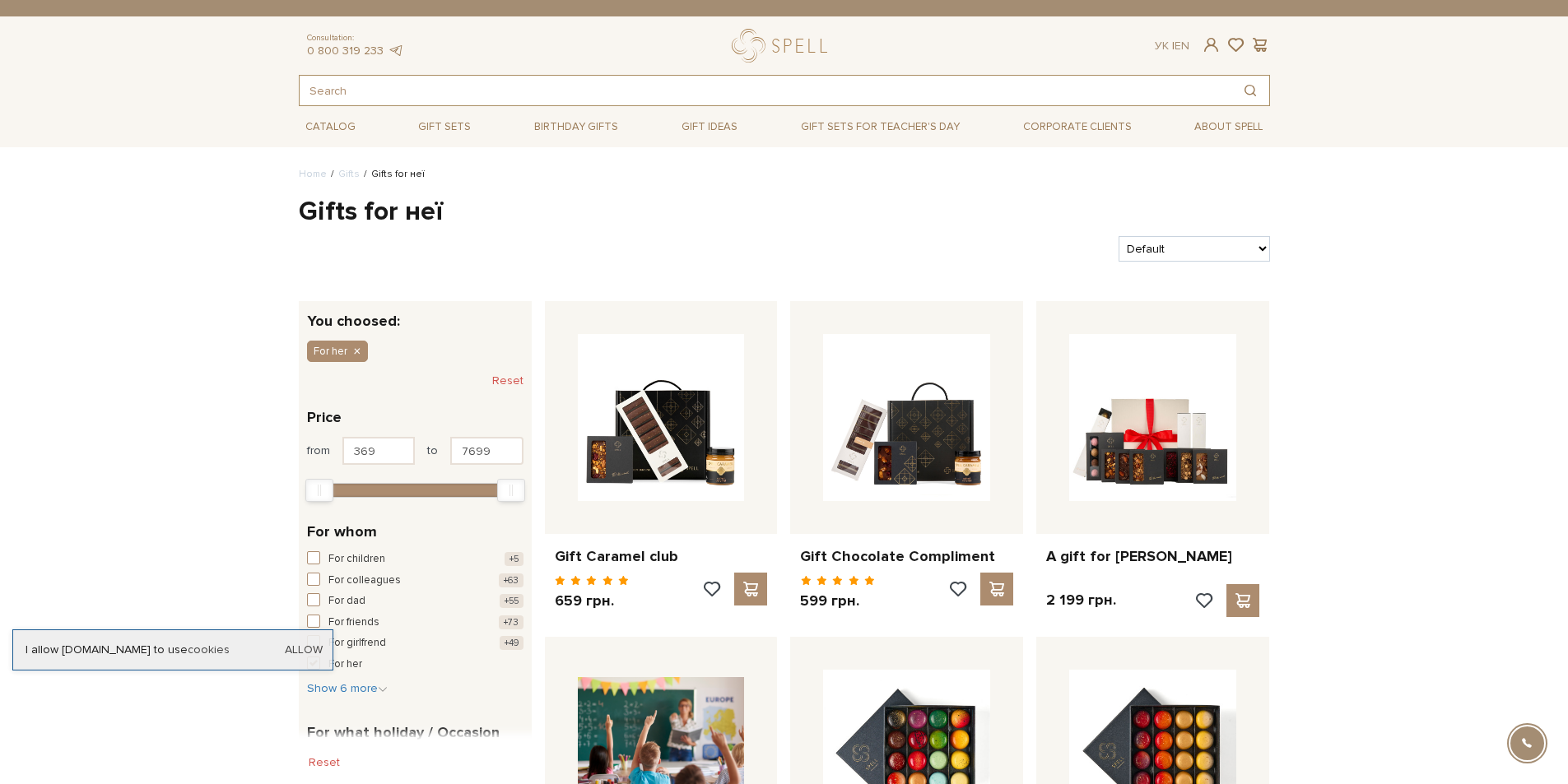
paste input "Spilne Art"
type input "Spilne Art"
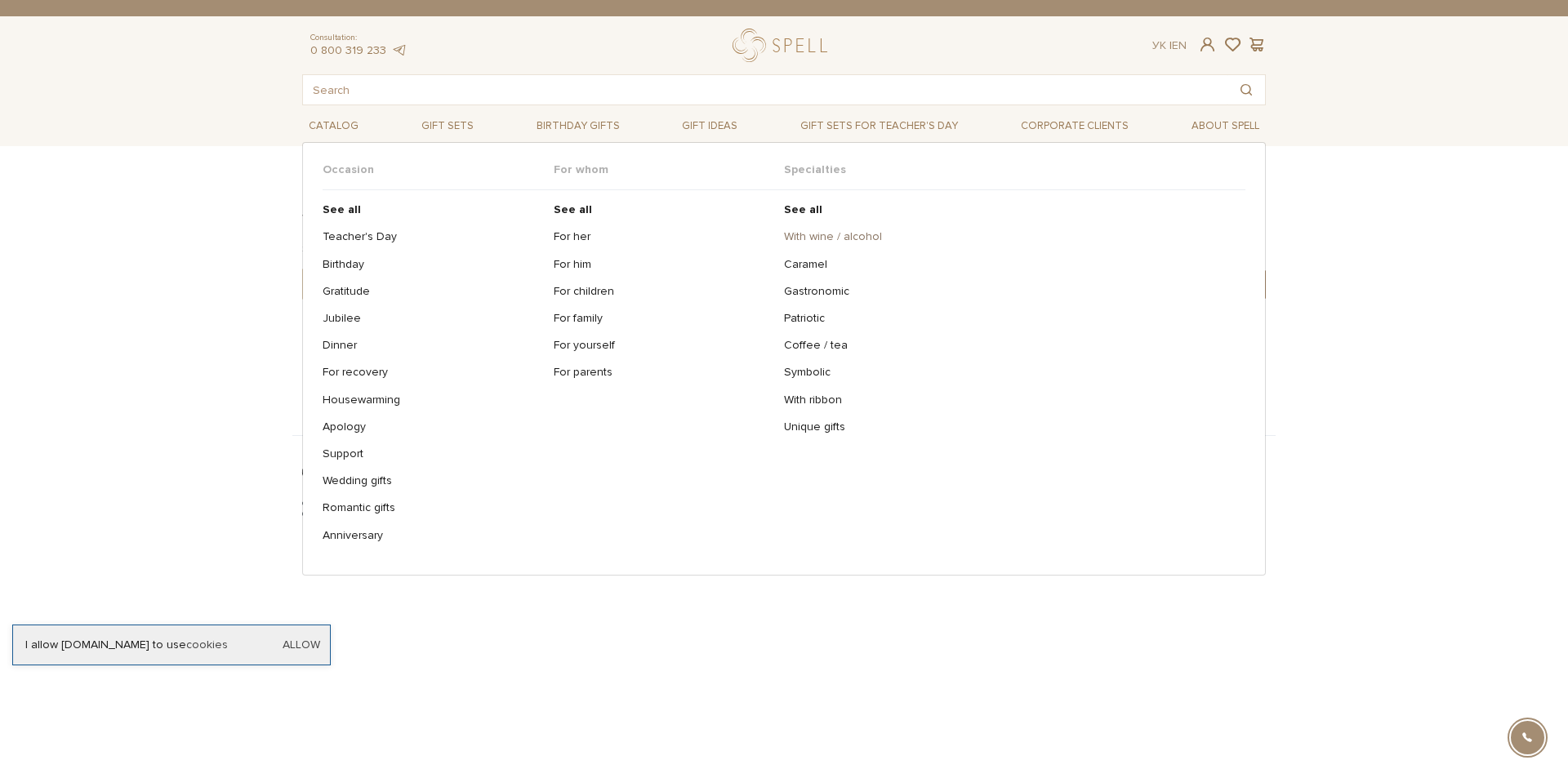
click at [816, 232] on link "With wine / alcohol" at bounding box center [1007, 236] width 449 height 14
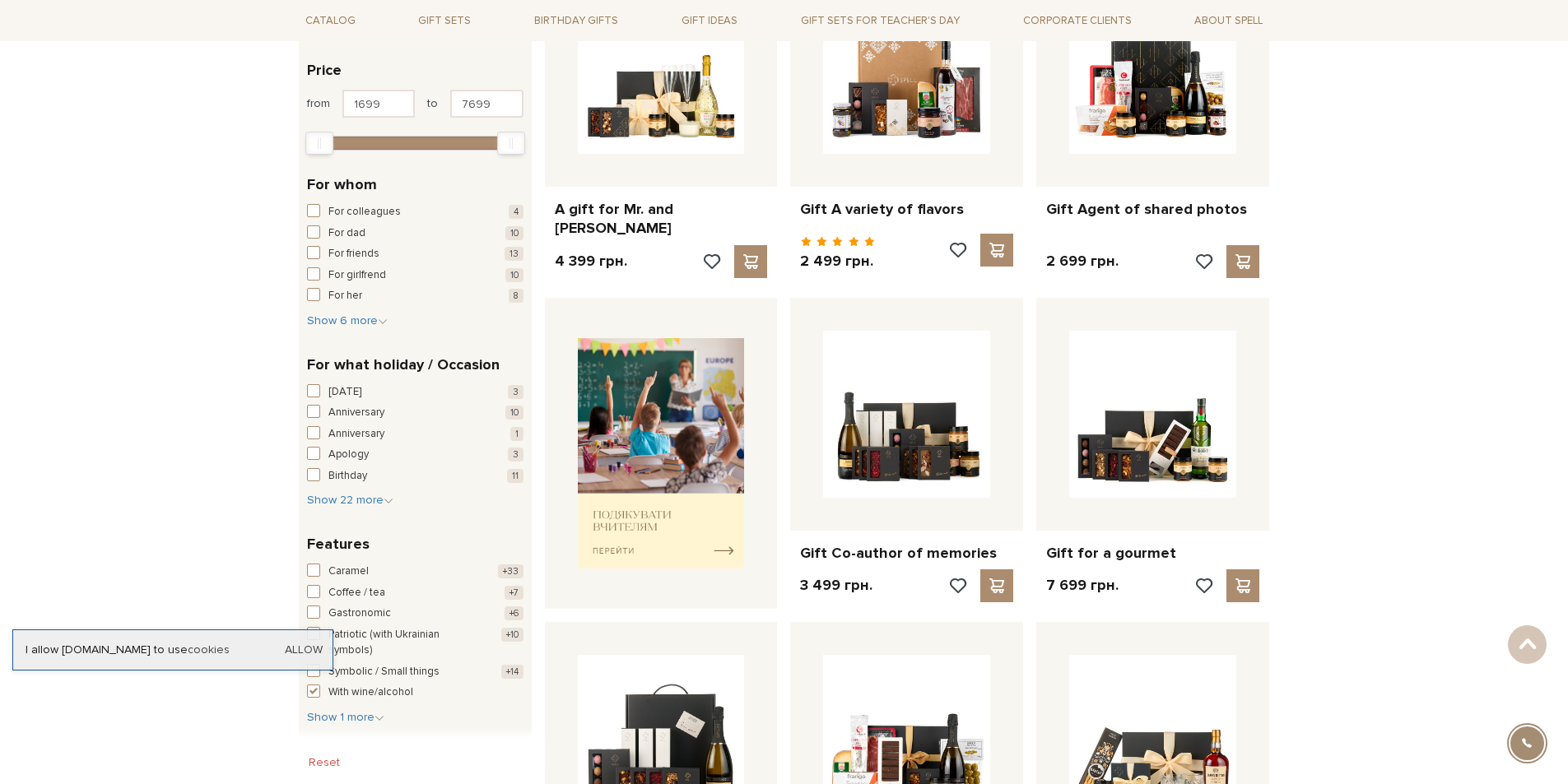
scroll to position [213, 0]
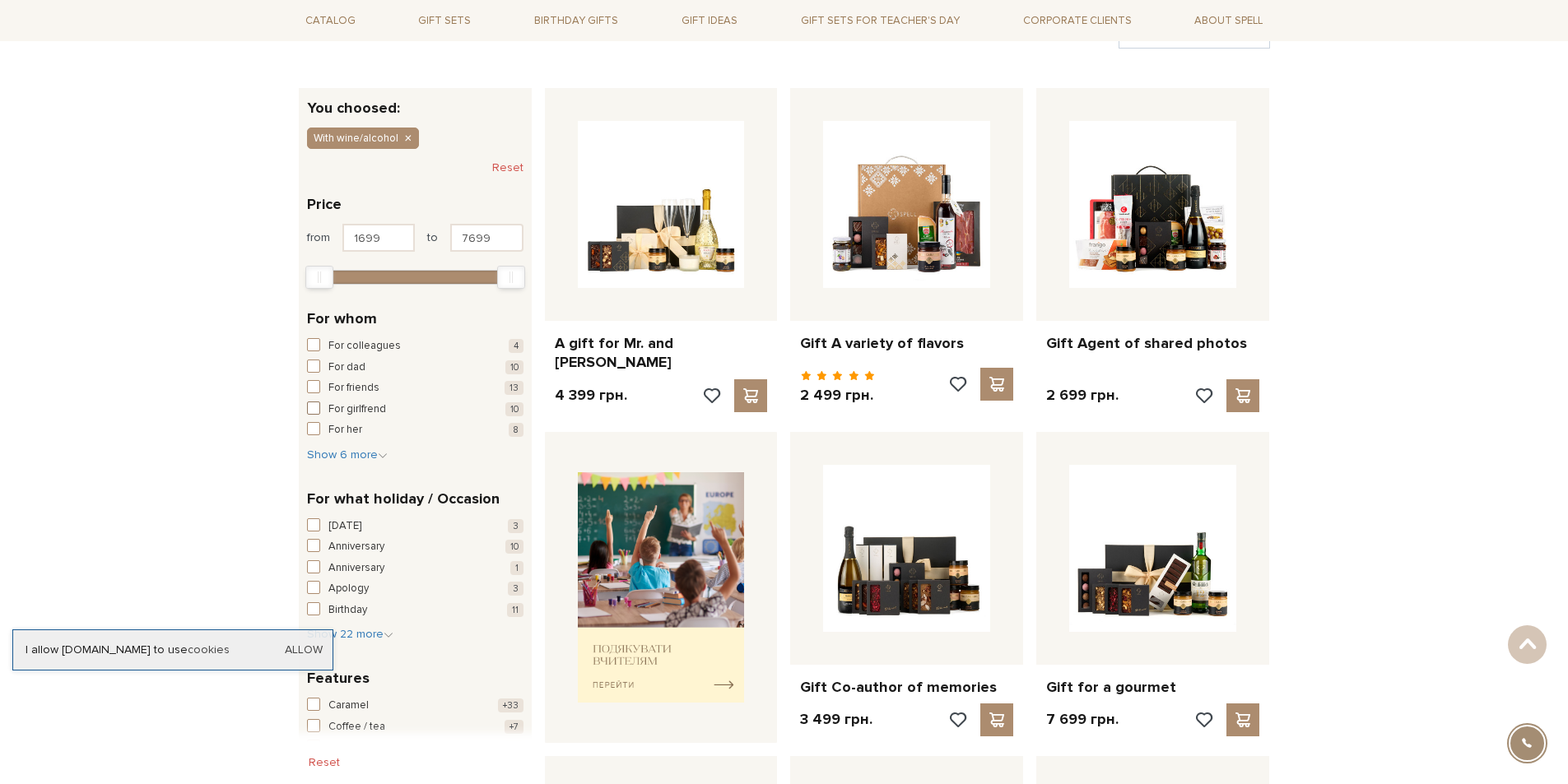
click at [357, 405] on span "For girlfrend" at bounding box center [358, 410] width 58 height 16
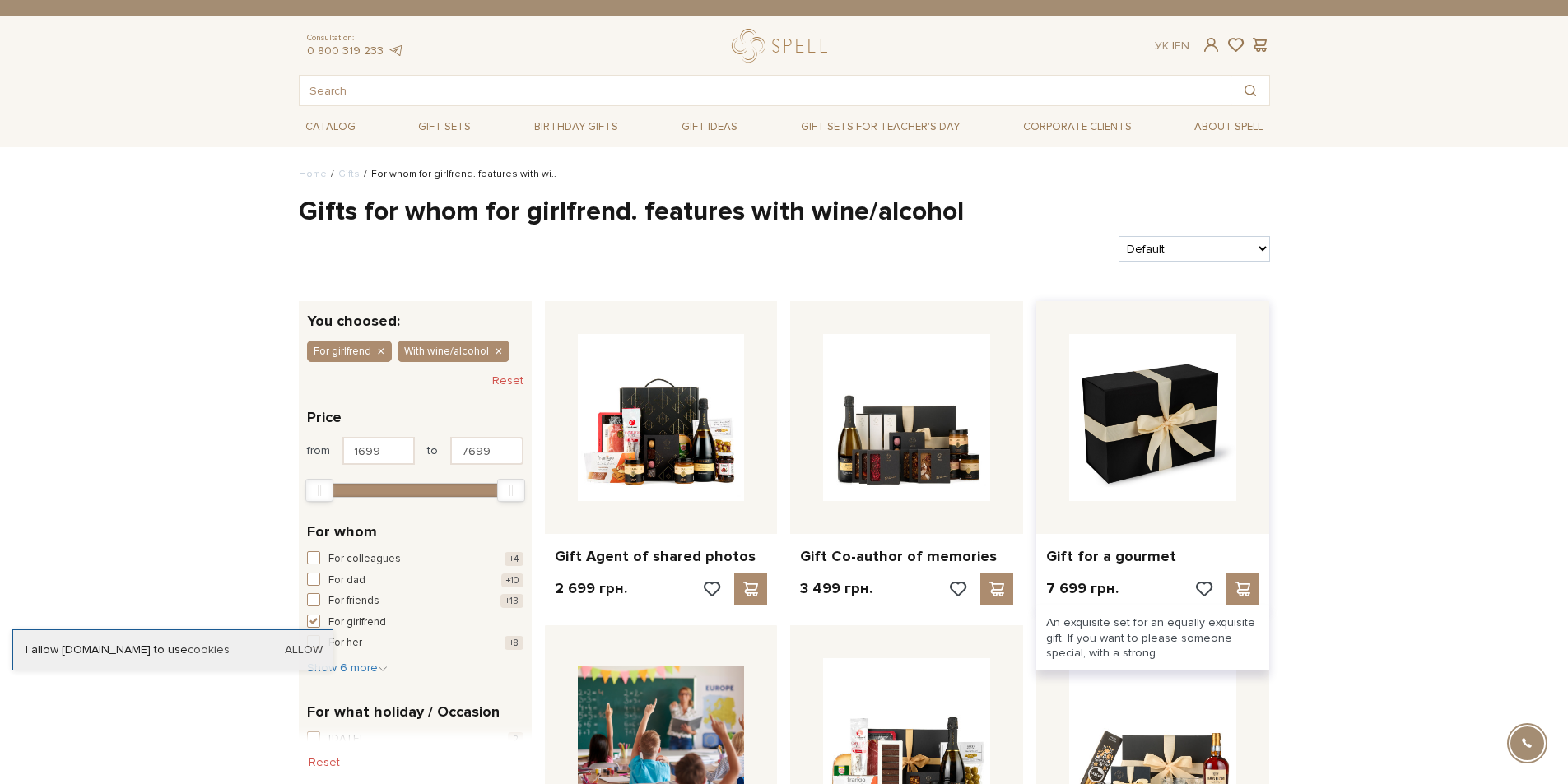
click at [1114, 469] on img at bounding box center [1152, 418] width 167 height 167
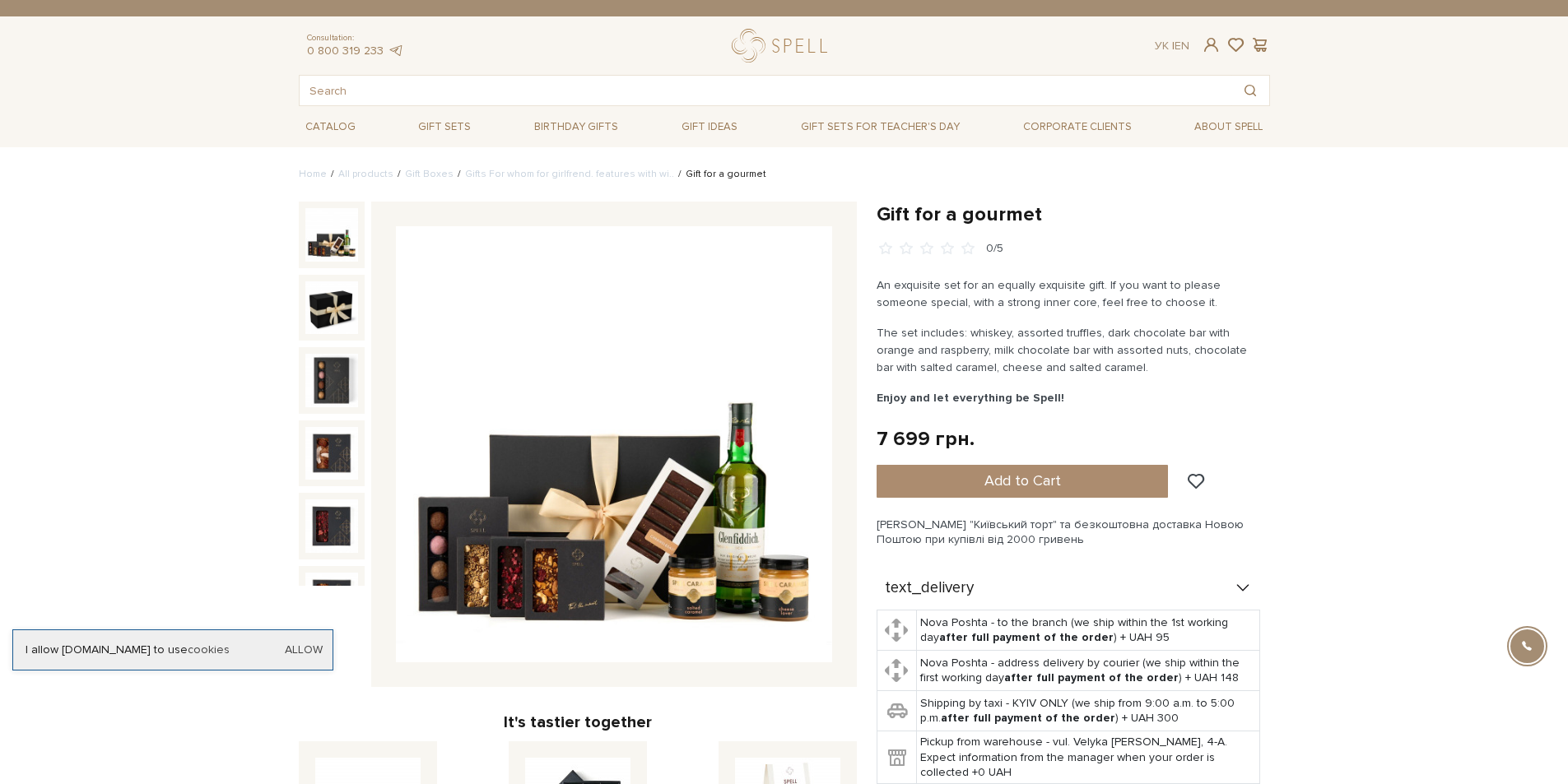
click at [703, 519] on img at bounding box center [614, 445] width 436 height 436
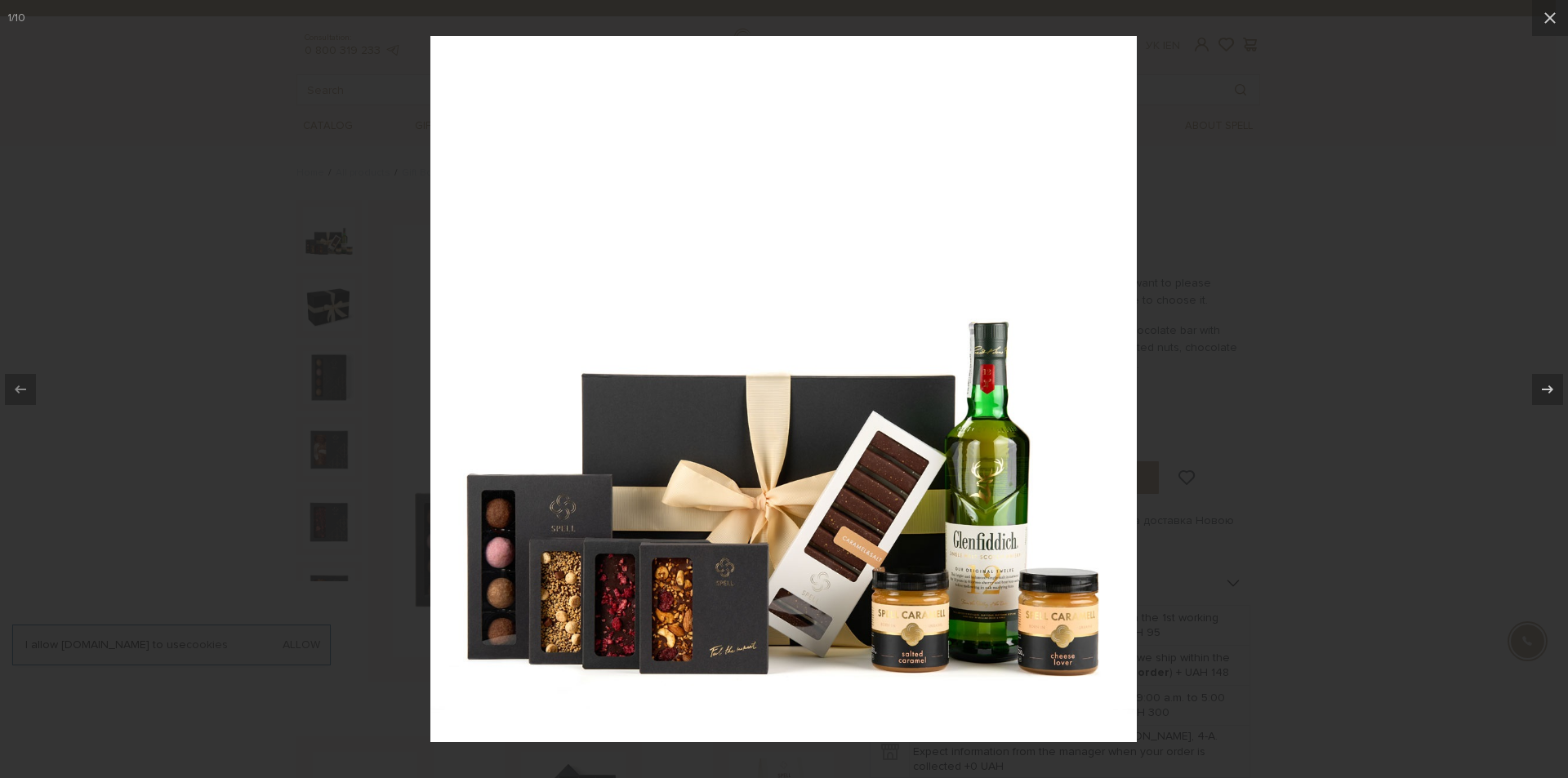
click at [1334, 428] on div at bounding box center [784, 389] width 1568 height 778
